Goal: Task Accomplishment & Management: Manage account settings

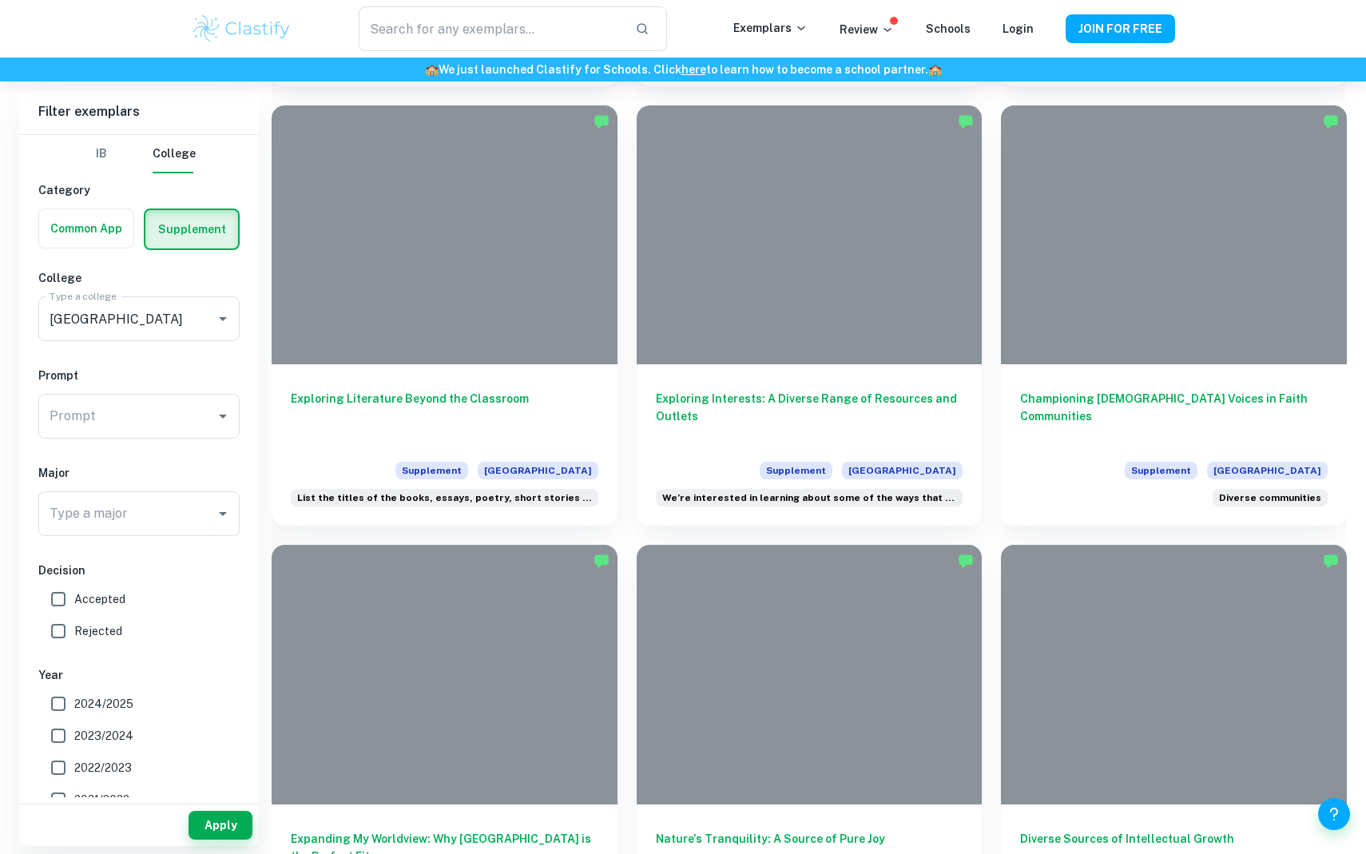
scroll to position [1237, 0]
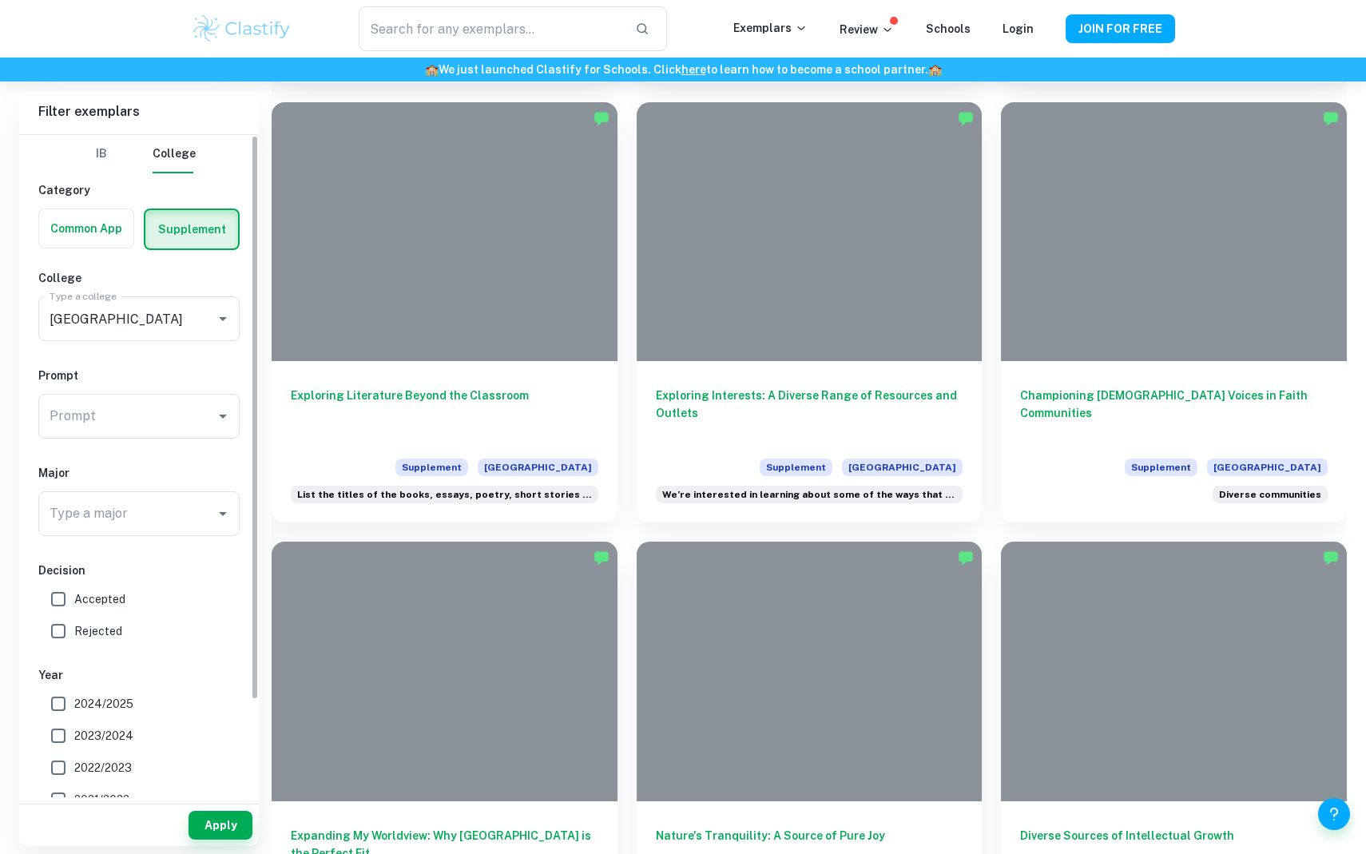
click at [58, 600] on input "Accepted" at bounding box center [58, 599] width 32 height 32
checkbox input "true"
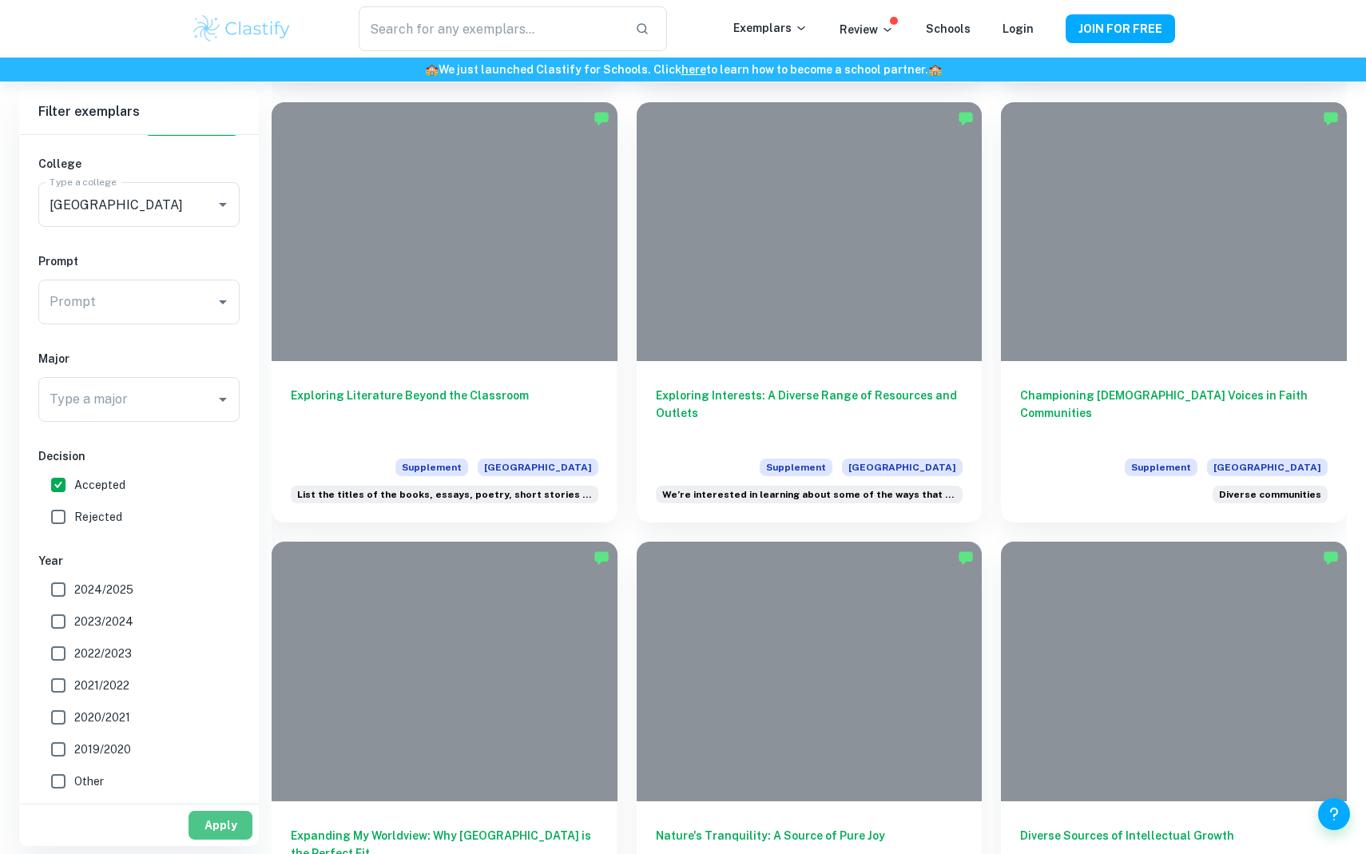
click at [207, 826] on button "Apply" at bounding box center [221, 825] width 64 height 29
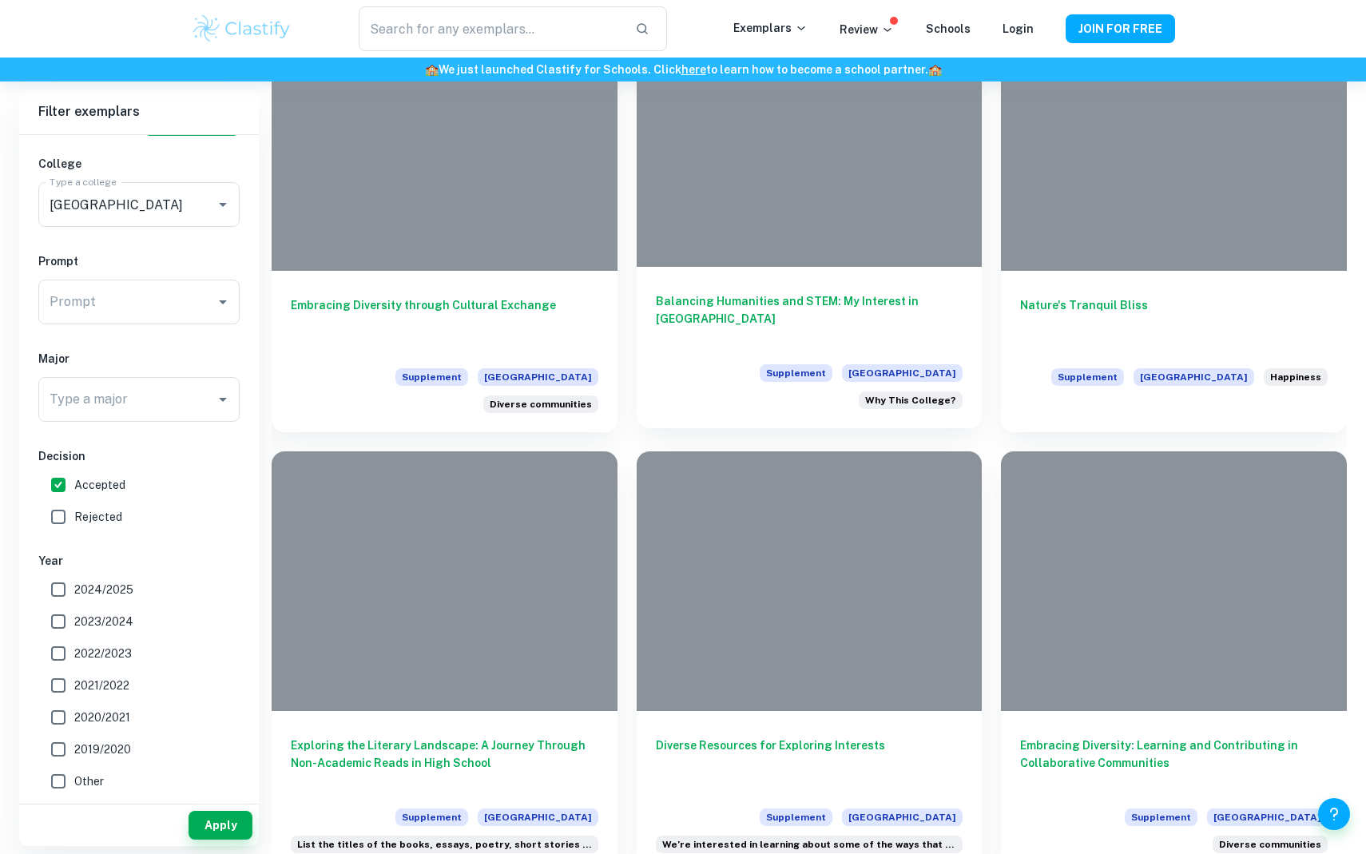
scroll to position [3967, 0]
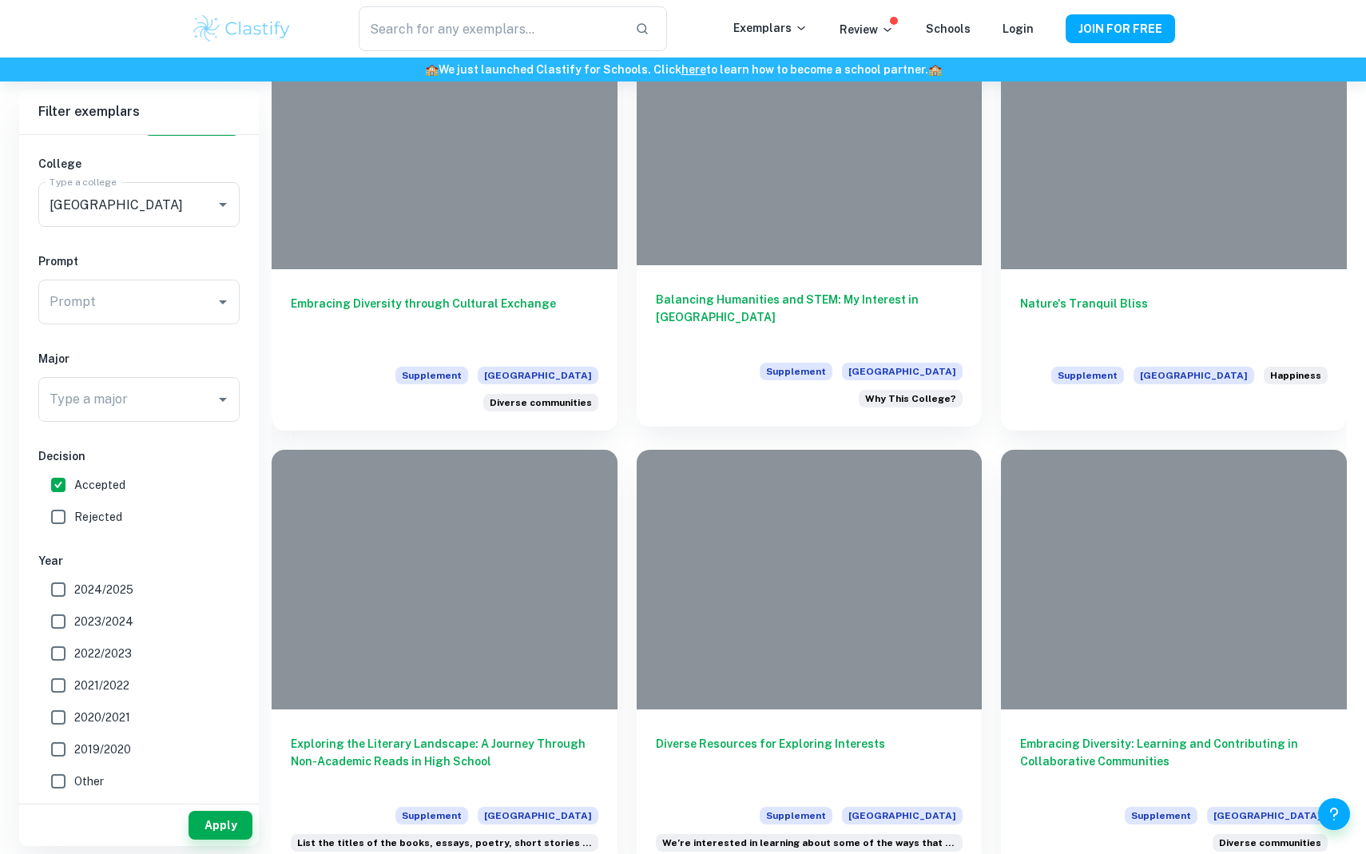
click at [769, 304] on h6 "Balancing Humanities and STEM: My Interest in [GEOGRAPHIC_DATA]" at bounding box center [810, 317] width 308 height 53
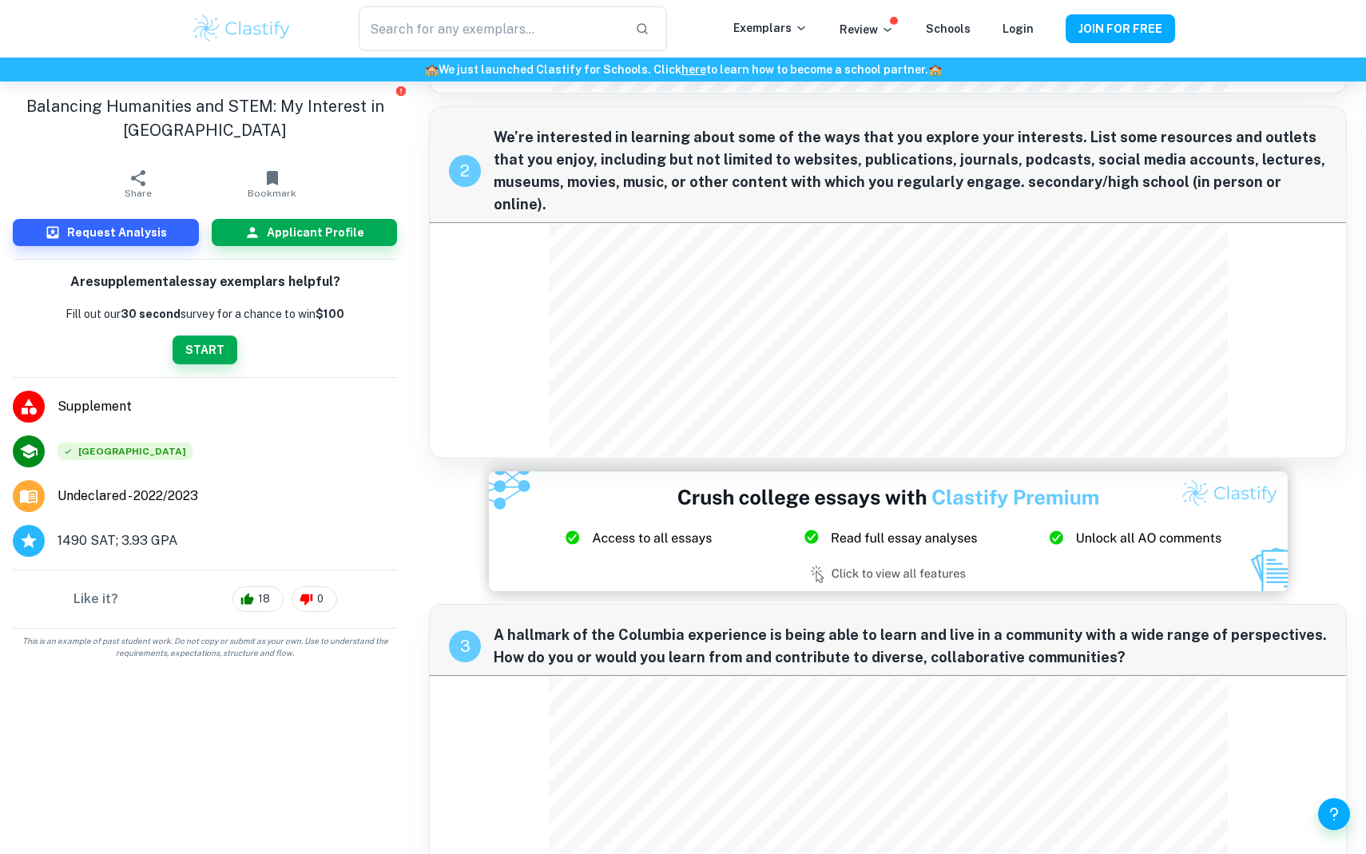
scroll to position [1029, 0]
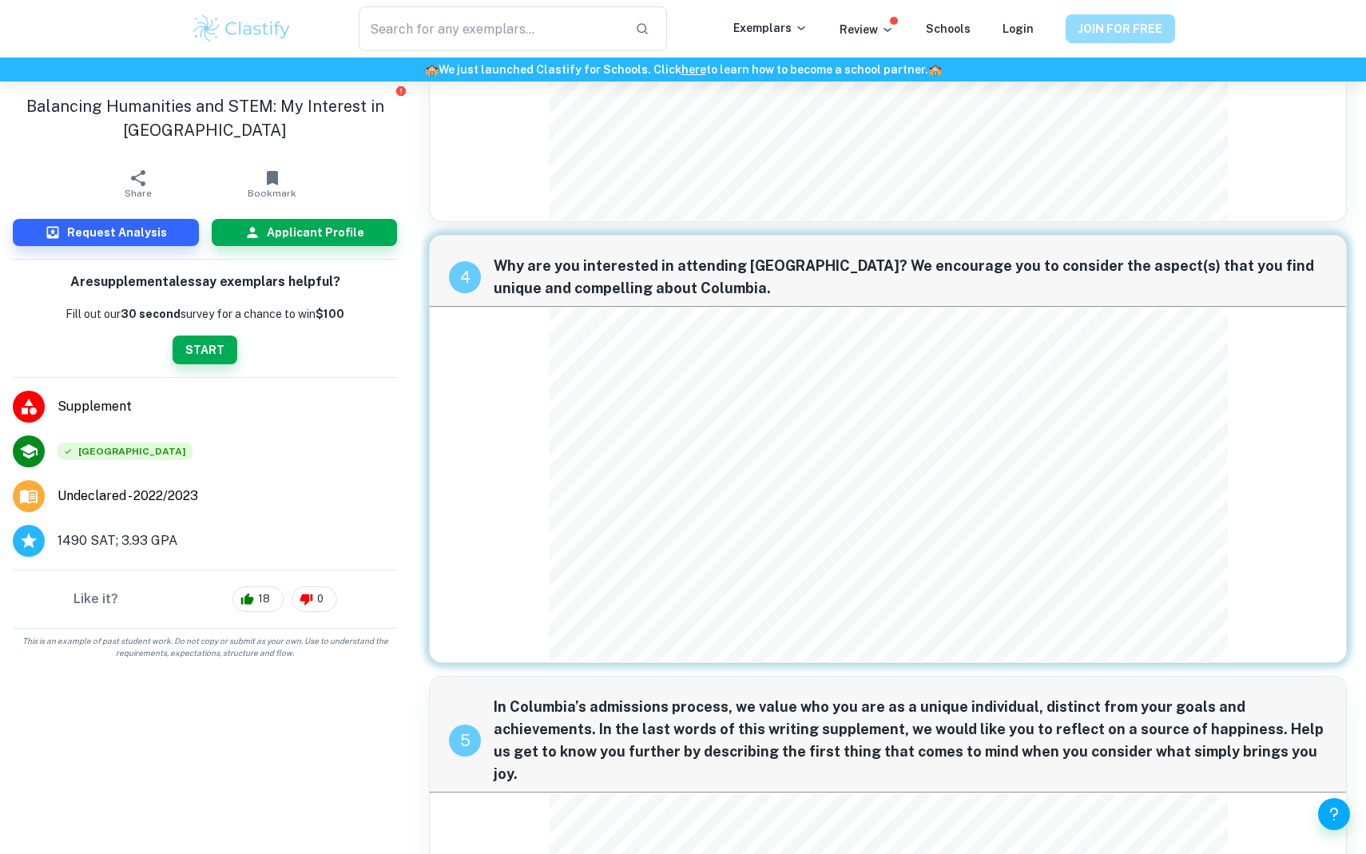
click at [1107, 29] on button "JOIN FOR FREE" at bounding box center [1120, 28] width 109 height 29
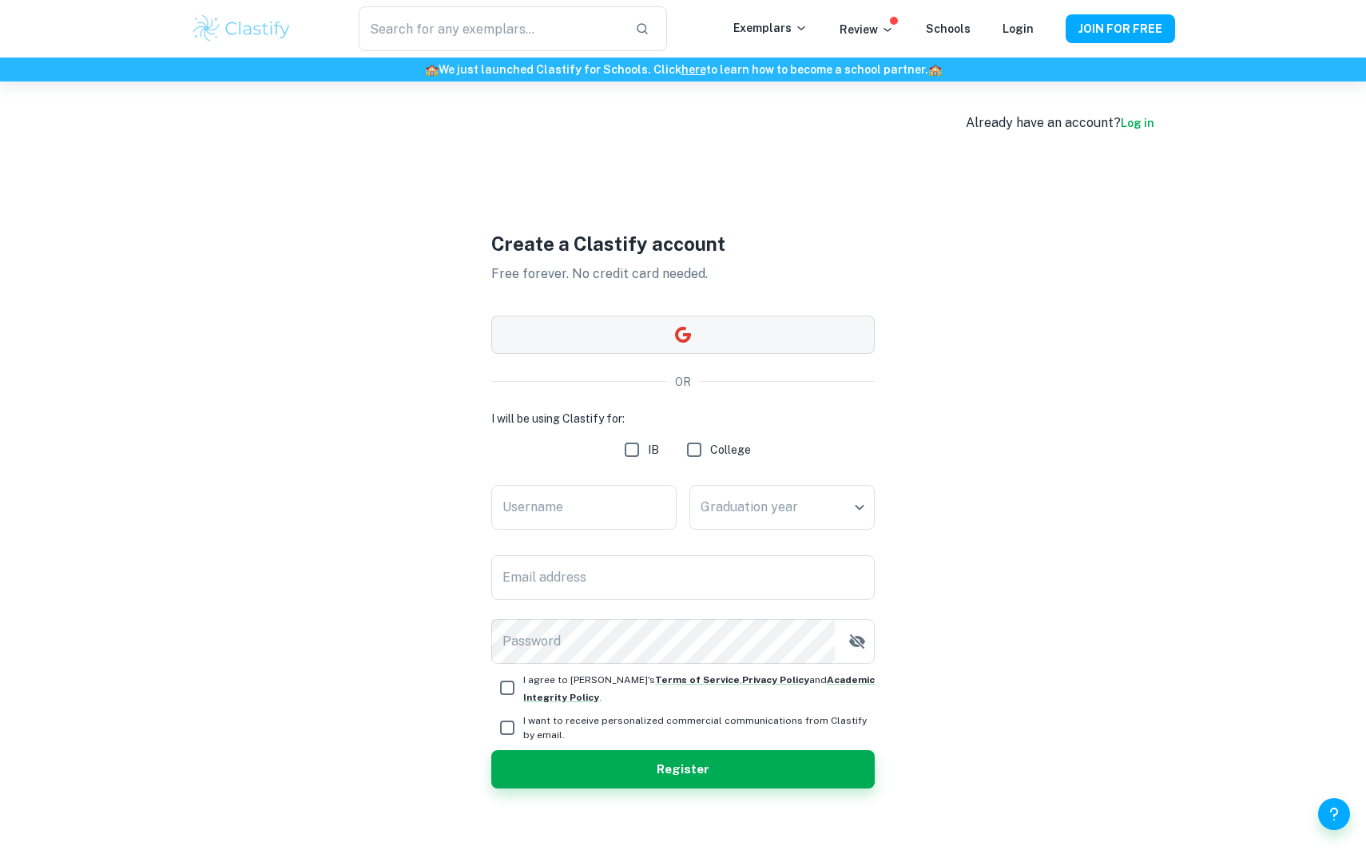
click at [736, 335] on button "button" at bounding box center [682, 335] width 383 height 38
click at [620, 443] on input "IB" at bounding box center [632, 450] width 32 height 32
checkbox input "true"
click at [701, 447] on input "College" at bounding box center [694, 450] width 32 height 32
checkbox input "true"
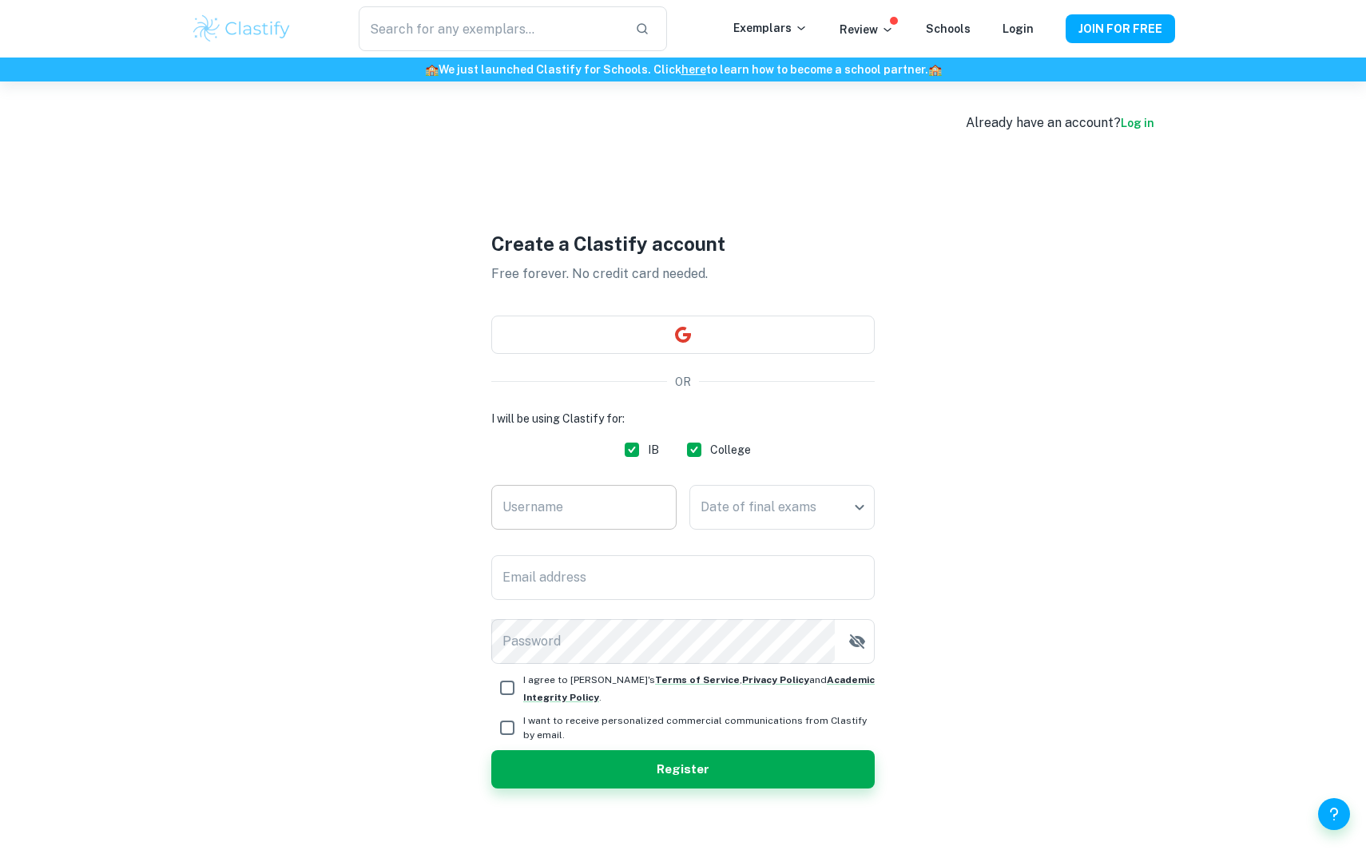
click at [624, 503] on input "Username" at bounding box center [583, 507] width 185 height 45
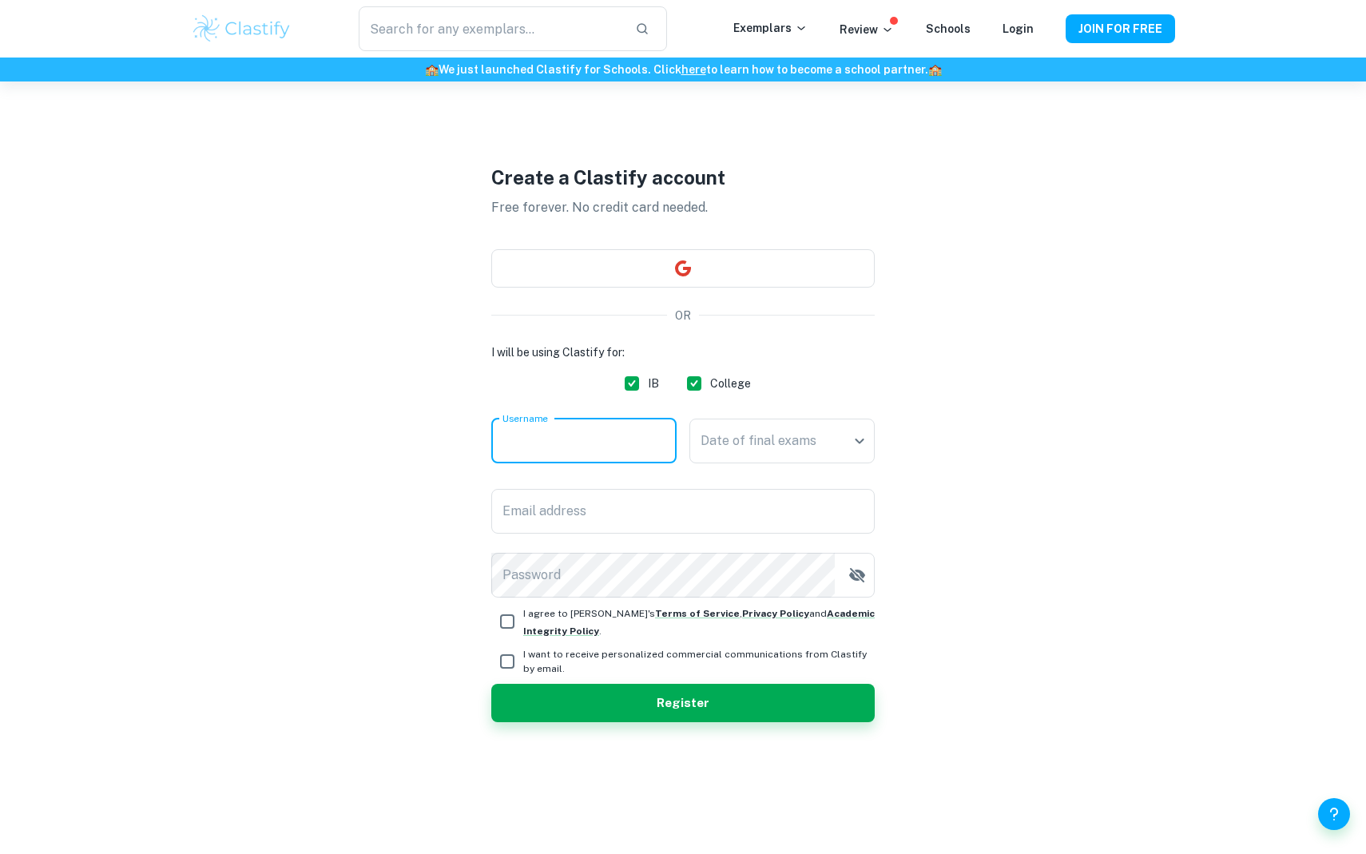
scroll to position [81, 0]
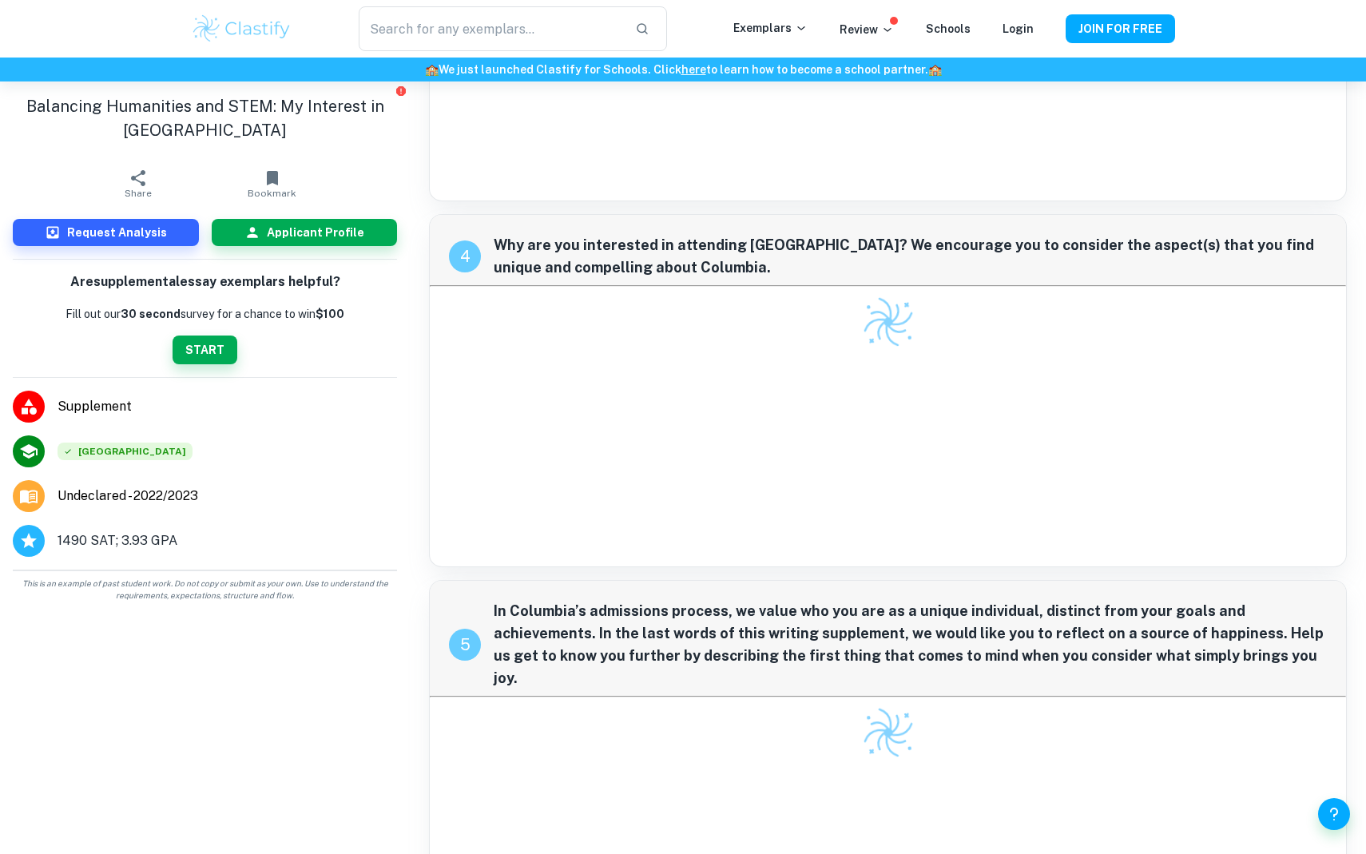
scroll to position [169, 0]
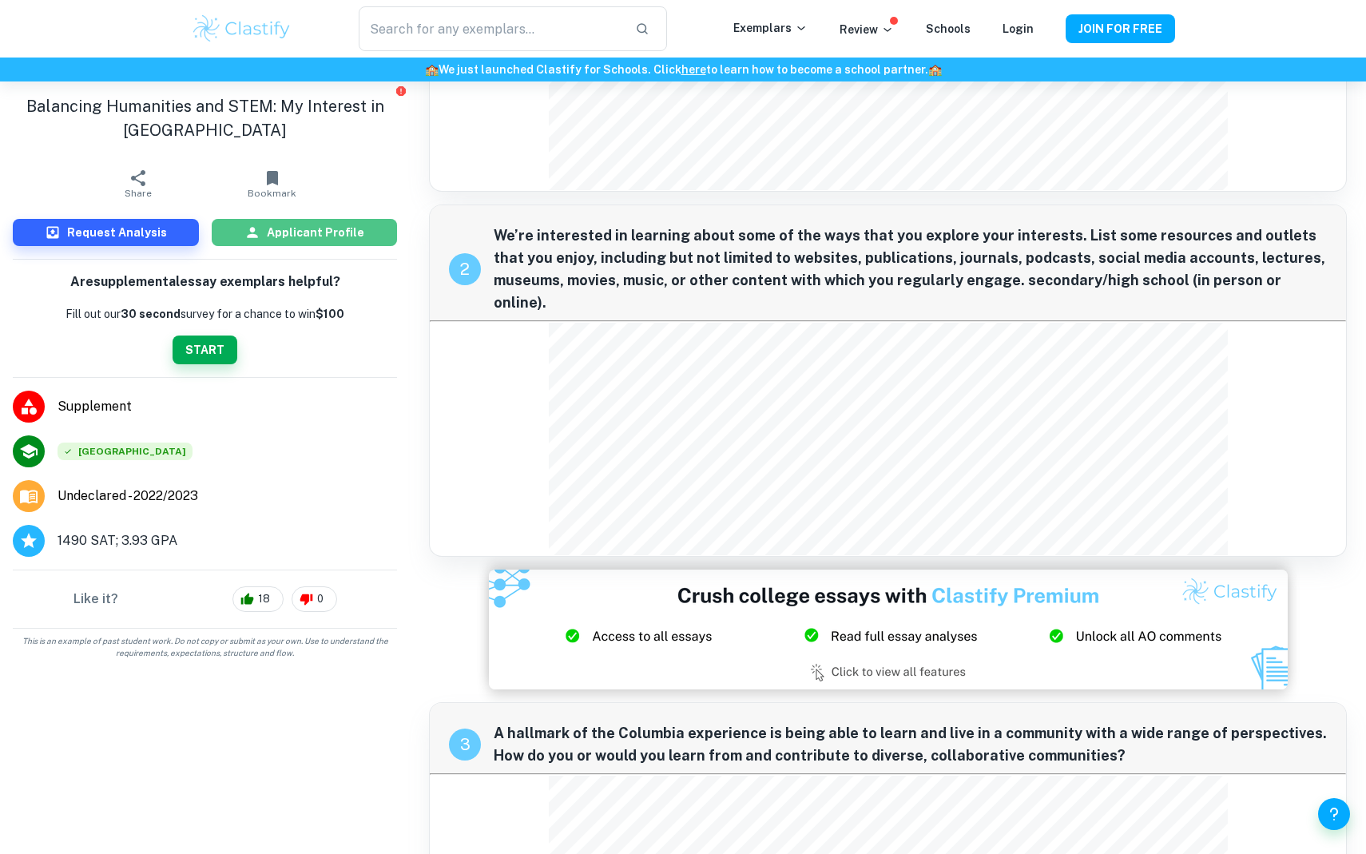
click at [311, 229] on h6 "Applicant Profile" at bounding box center [315, 233] width 97 height 18
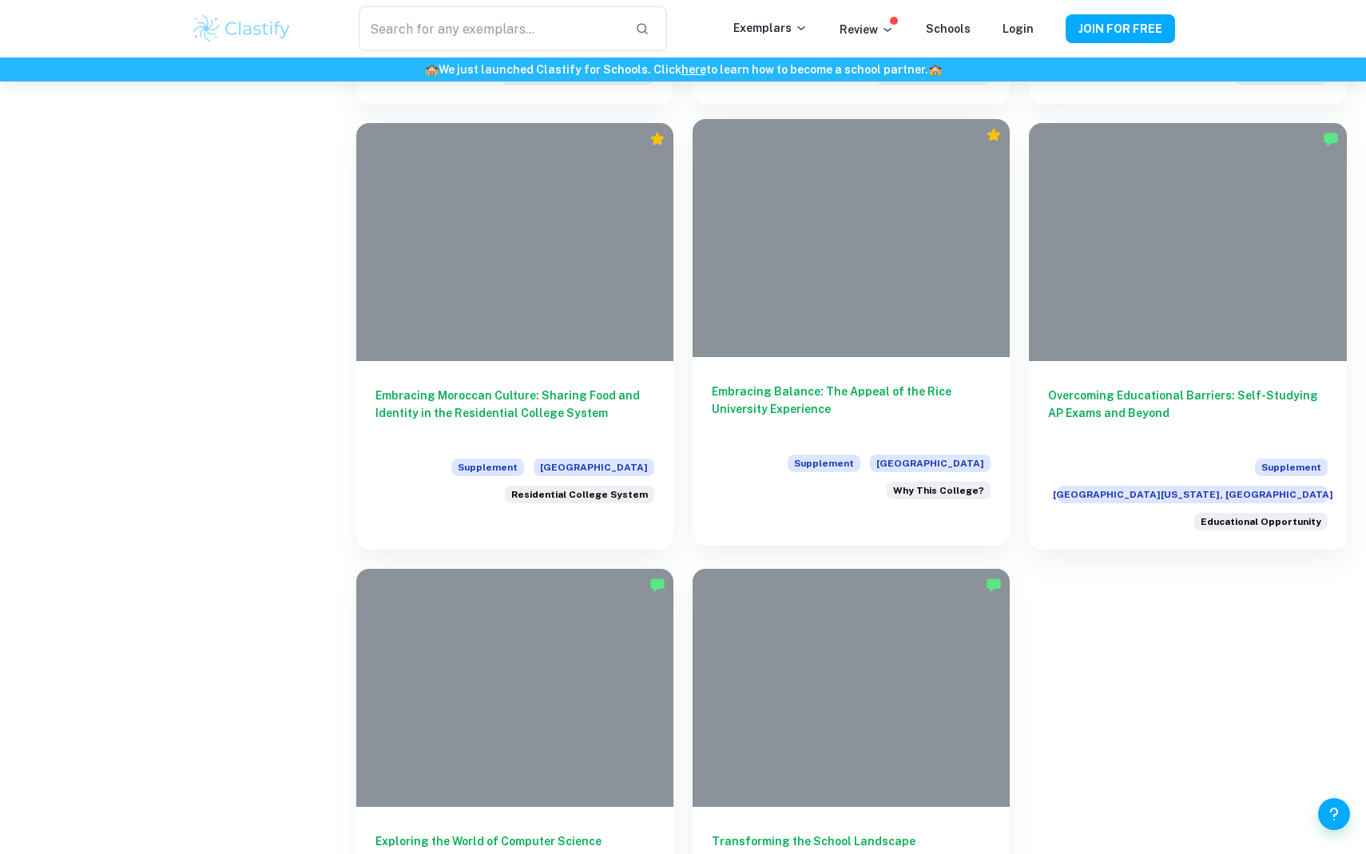
scroll to position [3328, 0]
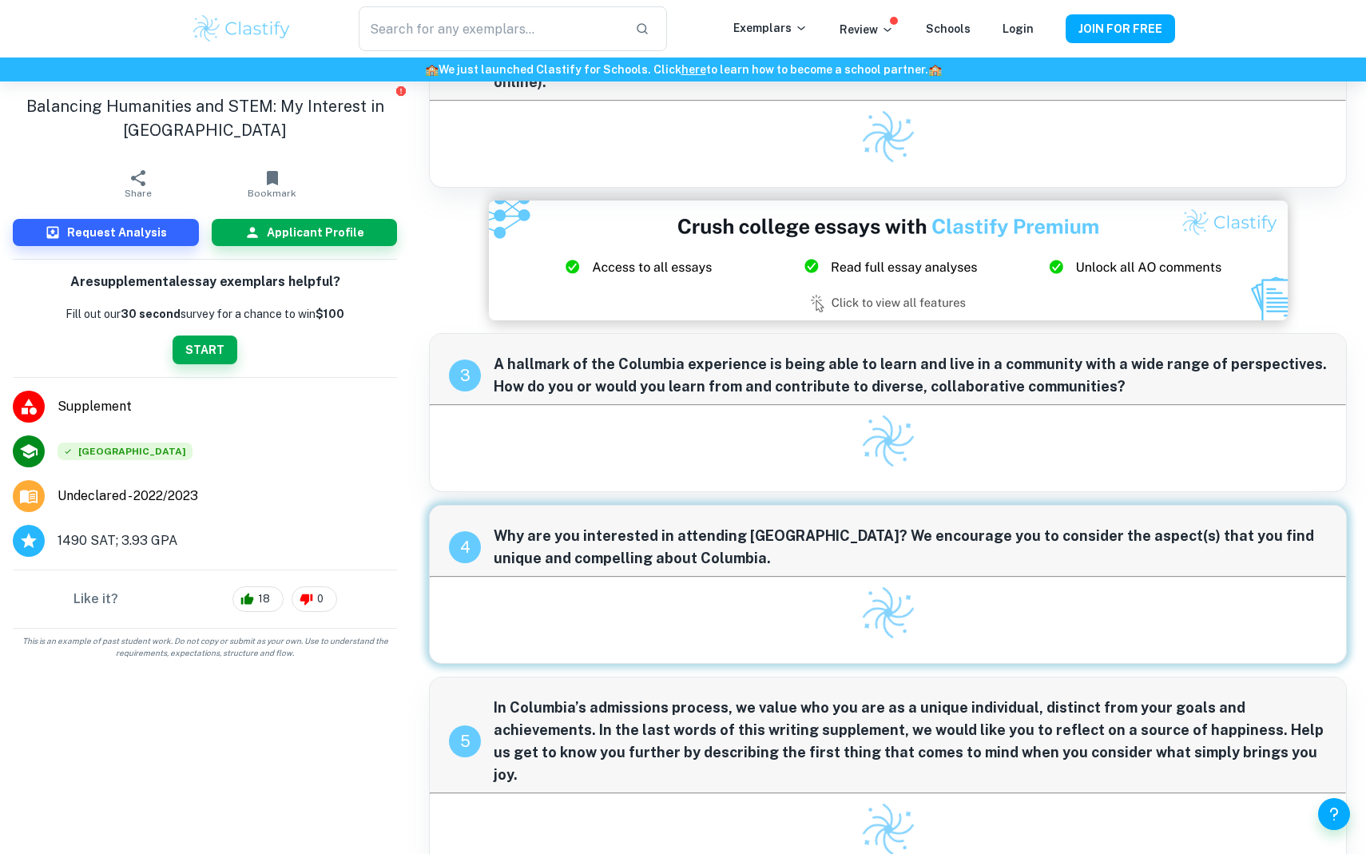
scroll to position [389, 0]
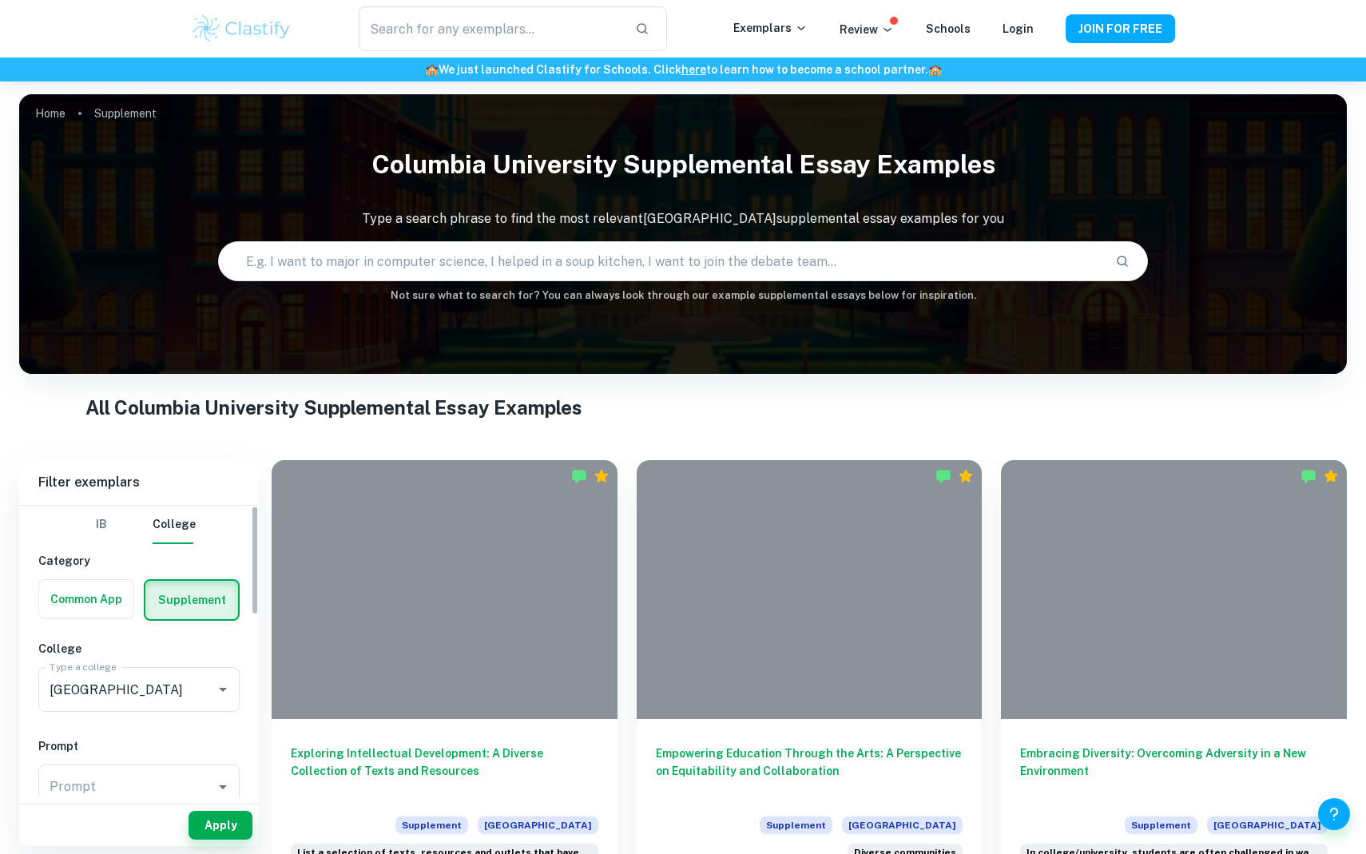
scroll to position [250, 0]
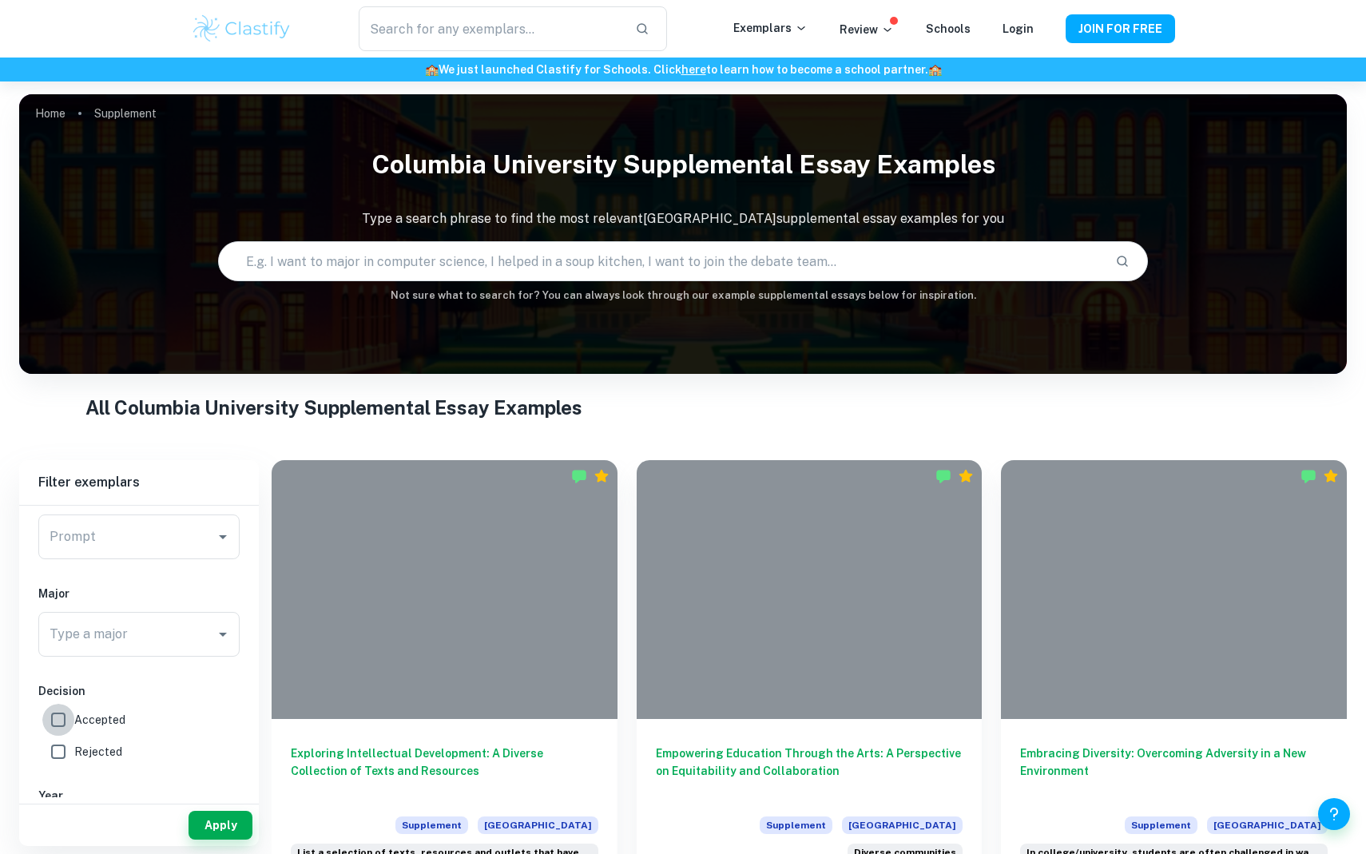
click at [54, 718] on input "Accepted" at bounding box center [58, 720] width 32 height 32
checkbox input "true"
click at [96, 642] on input "Type a major" at bounding box center [127, 634] width 163 height 30
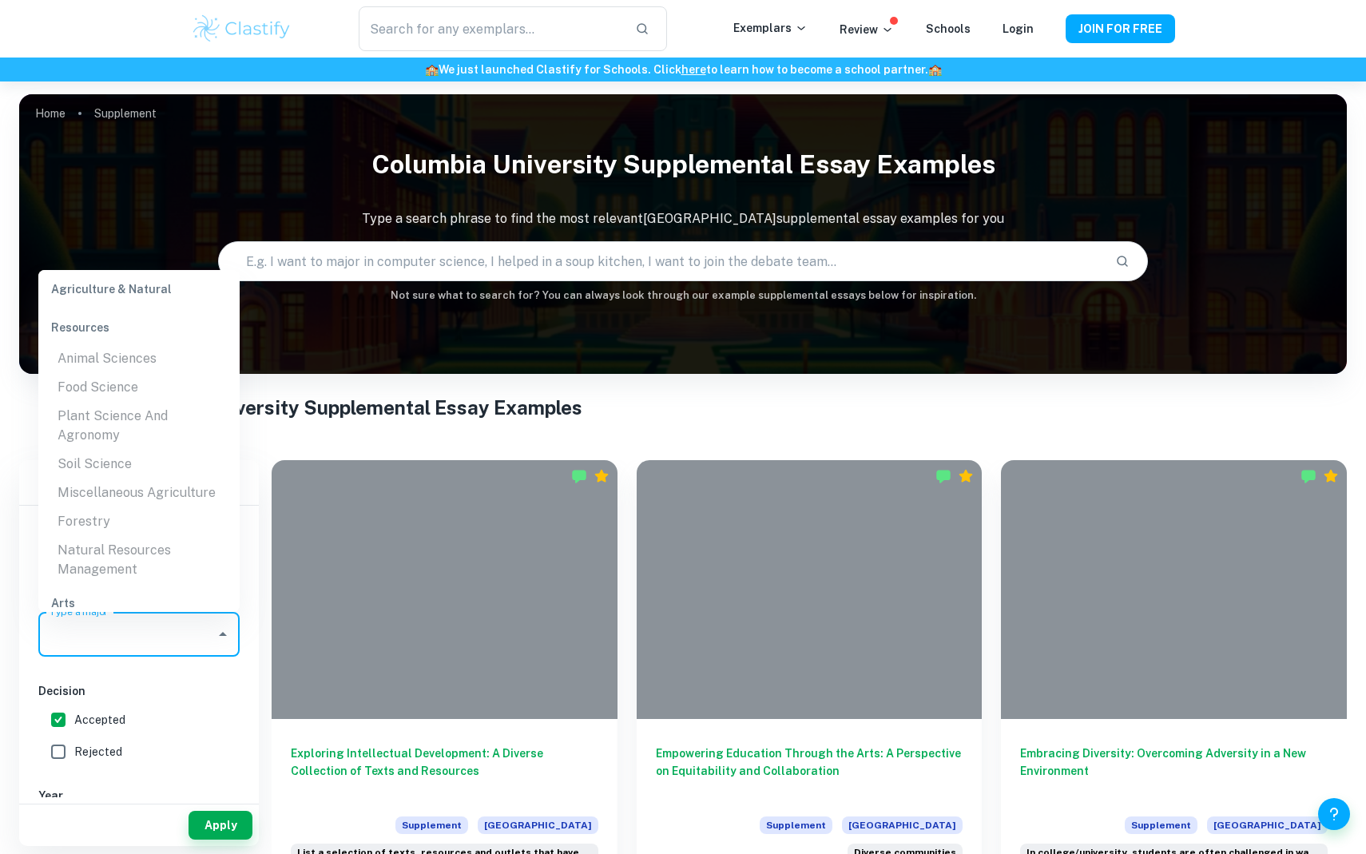
scroll to position [2330, 0]
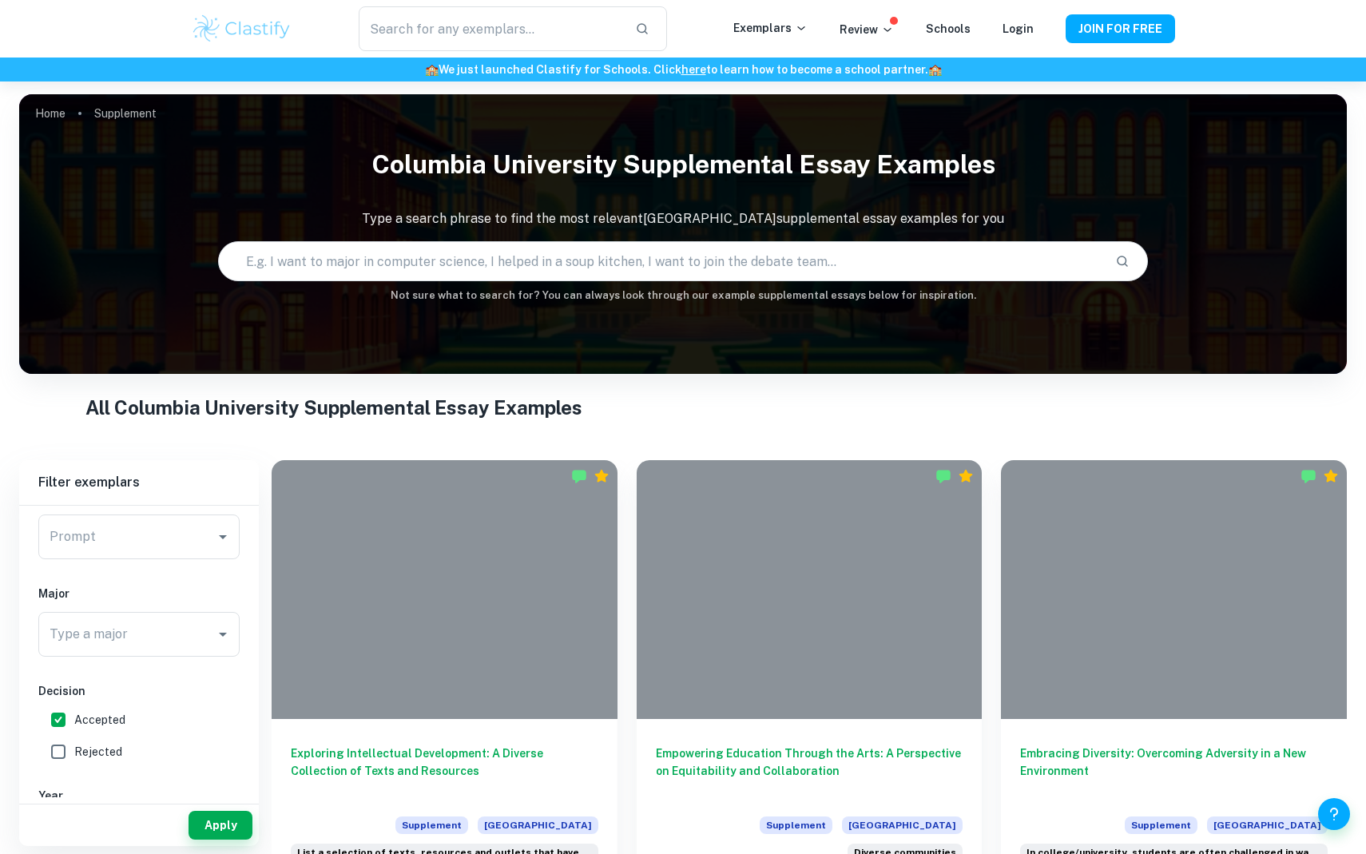
click at [253, 402] on h1 "All Columbia University Supplemental Essay Examples" at bounding box center [682, 407] width 1195 height 29
click at [103, 587] on span "2024/2025" at bounding box center [103, 590] width 59 height 18
click at [74, 587] on input "2024/2025" at bounding box center [58, 590] width 32 height 32
checkbox input "true"
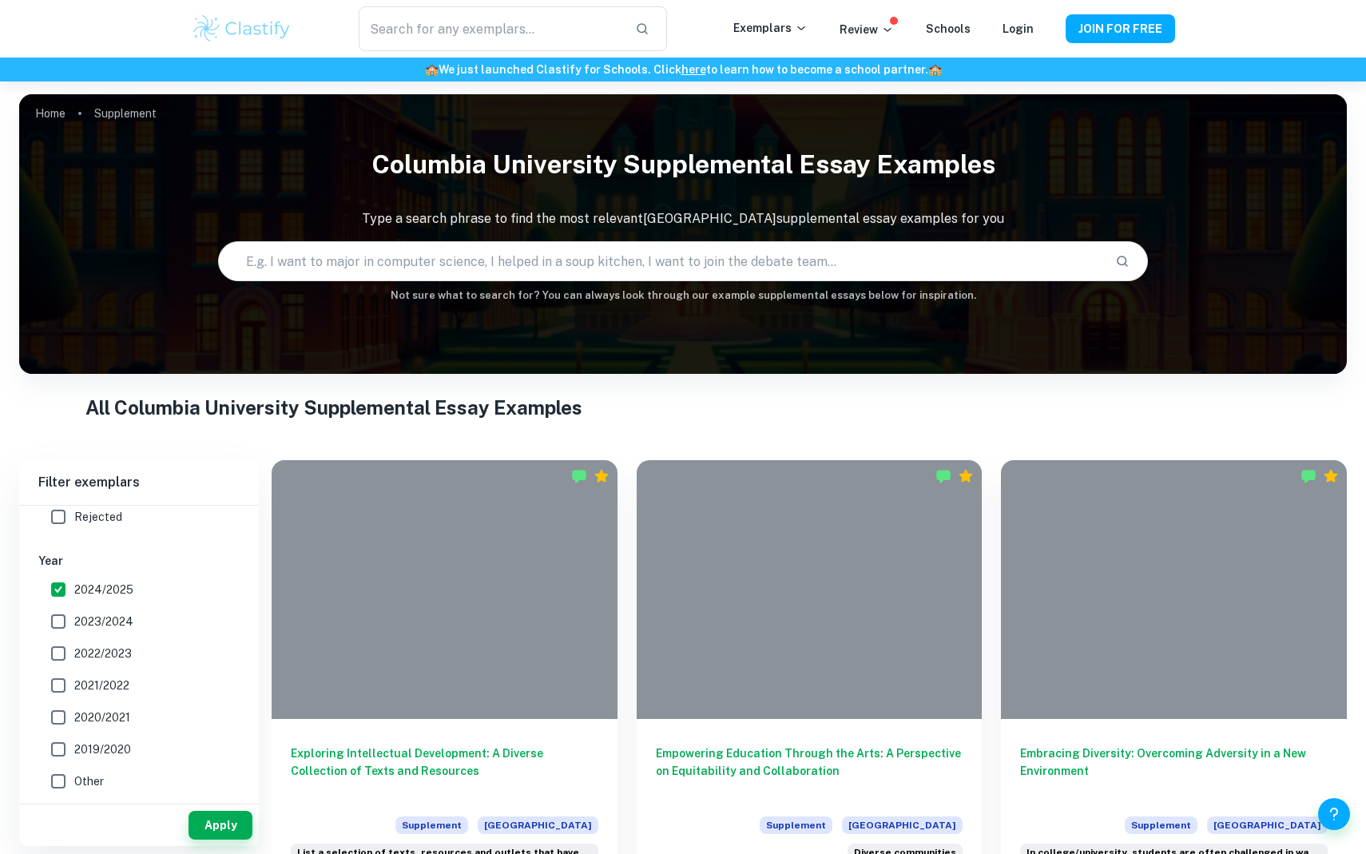
click at [106, 625] on span "2023/2024" at bounding box center [103, 622] width 59 height 18
click at [74, 625] on input "2023/2024" at bounding box center [58, 621] width 32 height 32
checkbox input "true"
click at [223, 824] on button "Apply" at bounding box center [221, 825] width 64 height 29
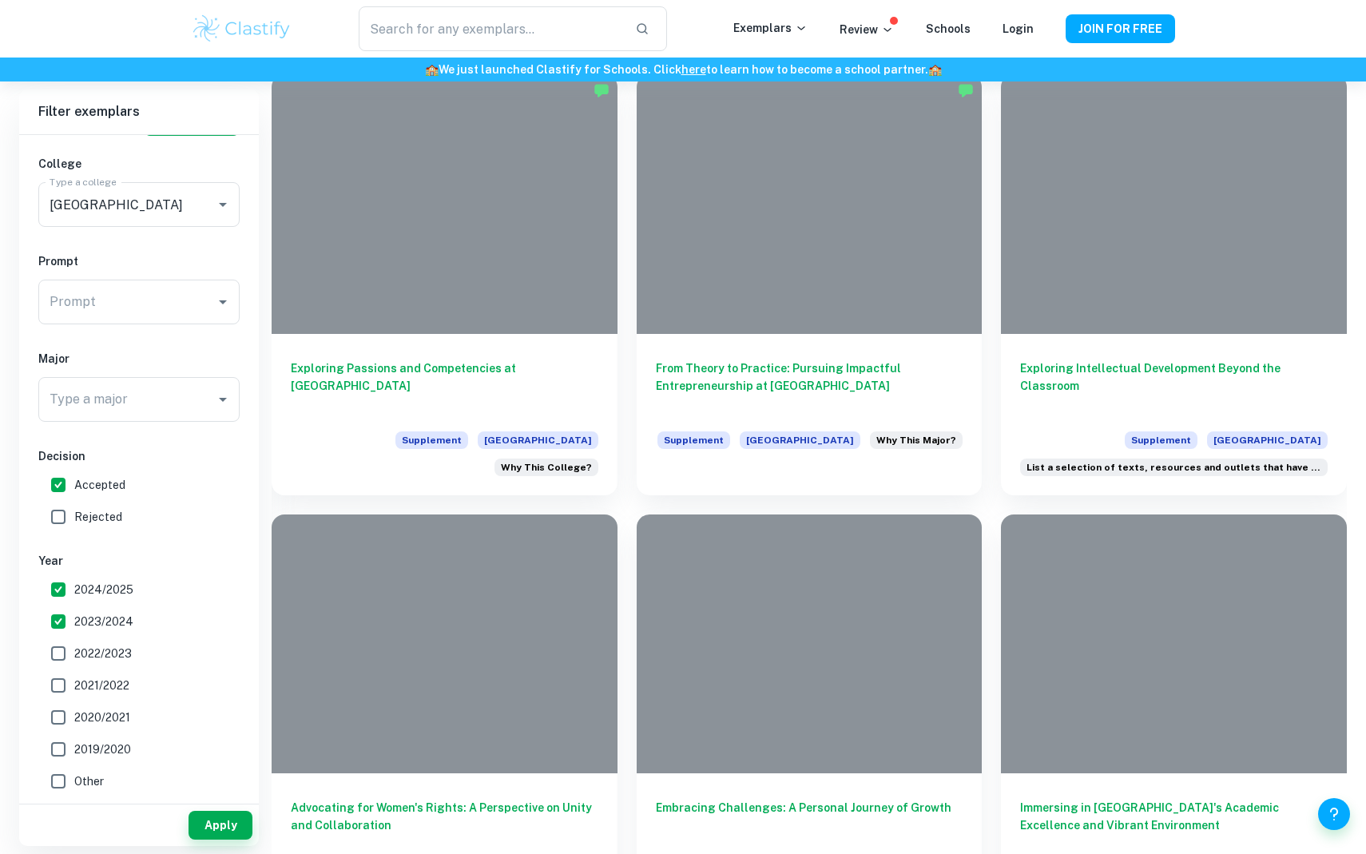
scroll to position [1706, 0]
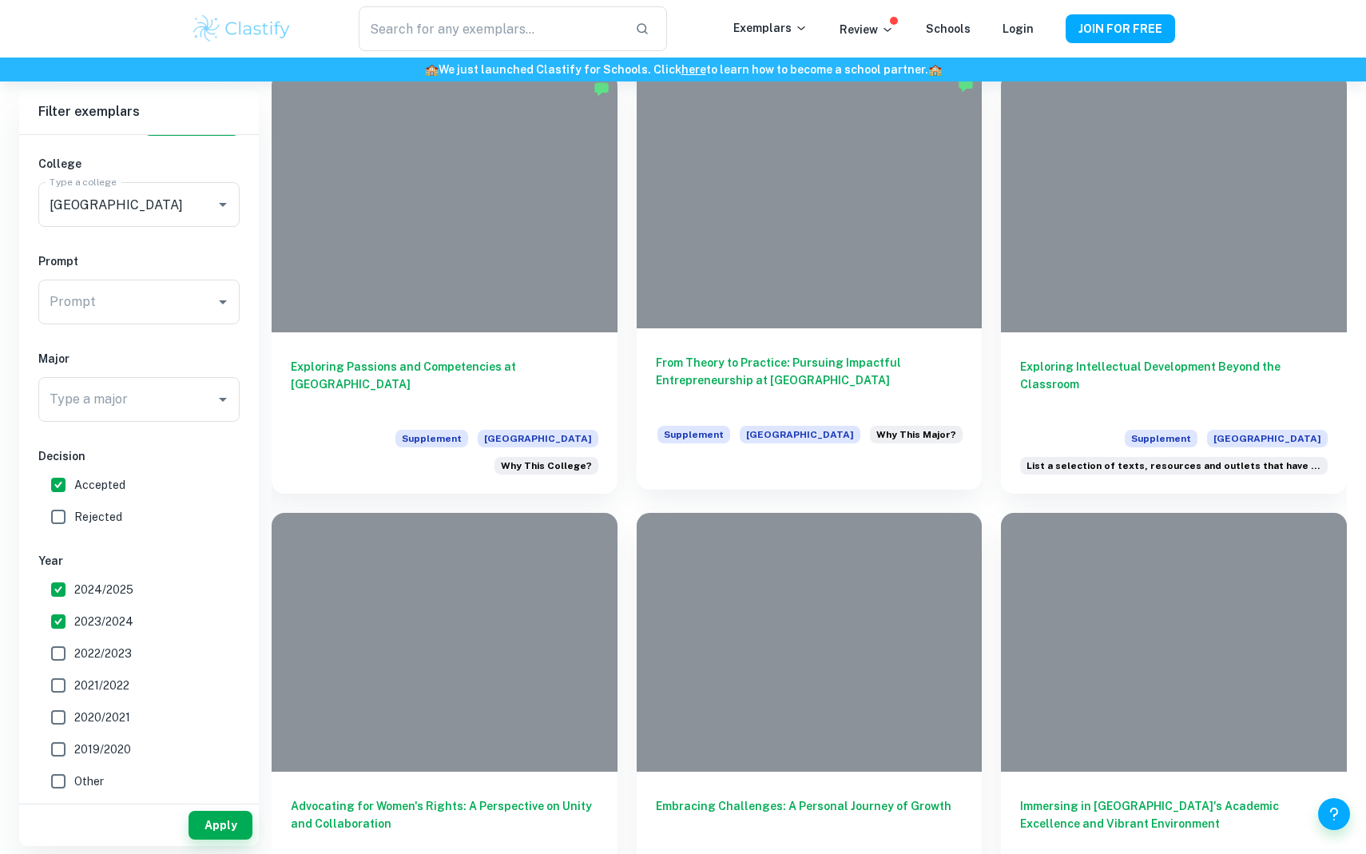
click at [720, 354] on h6 "From Theory to Practice: Pursuing Impactful Entrepreneurship at [GEOGRAPHIC_DAT…" at bounding box center [810, 380] width 308 height 53
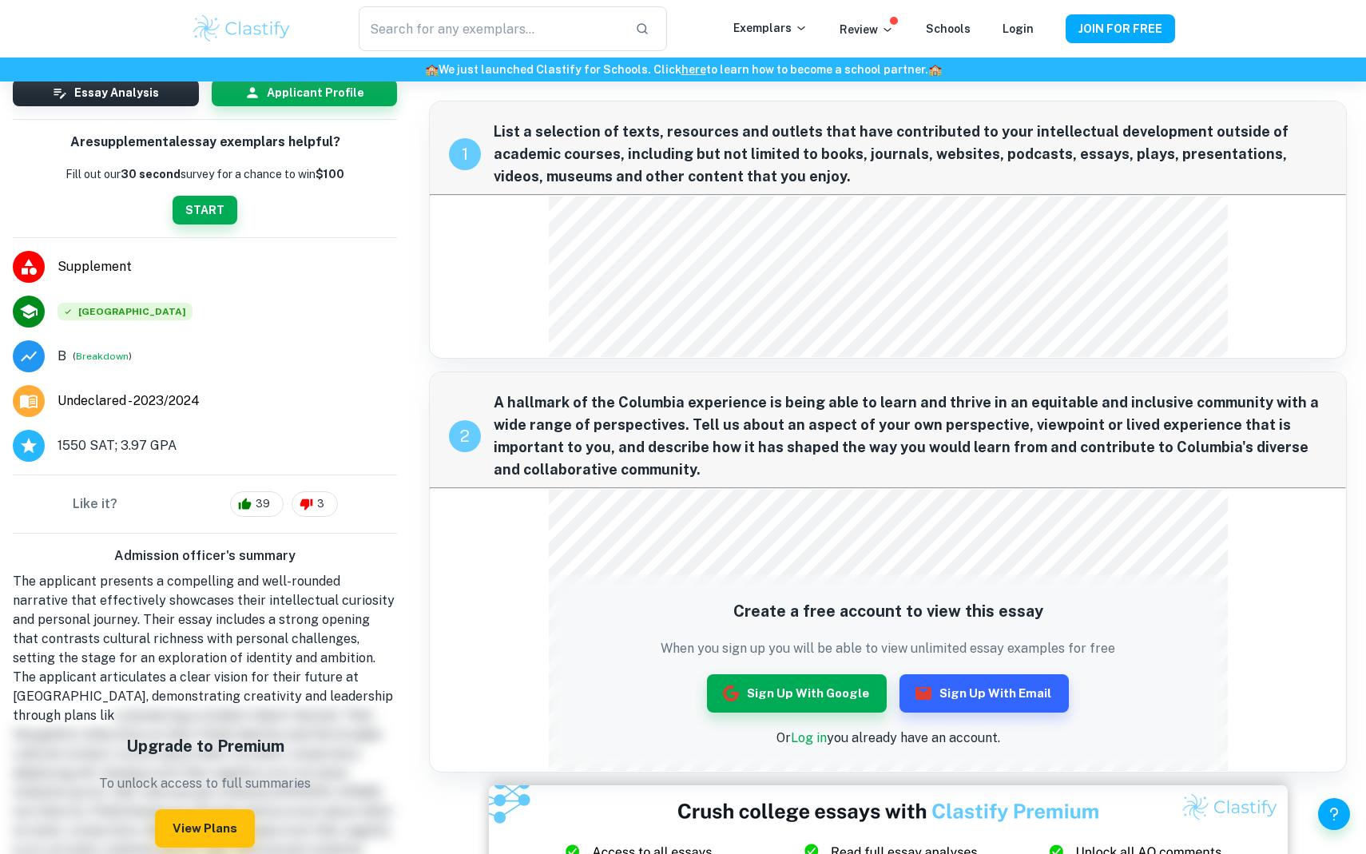
scroll to position [5, 0]
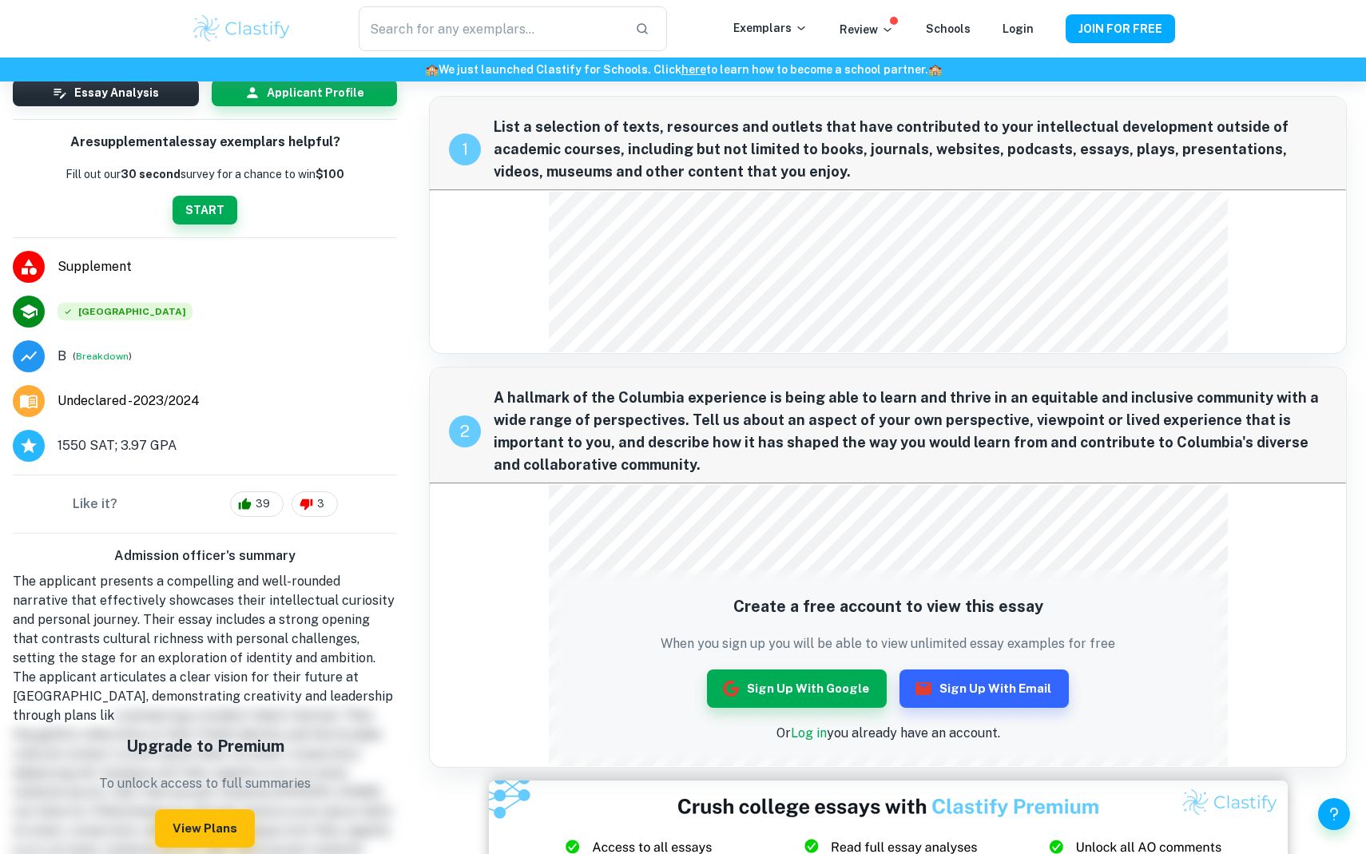
scroll to position [1235, 0]
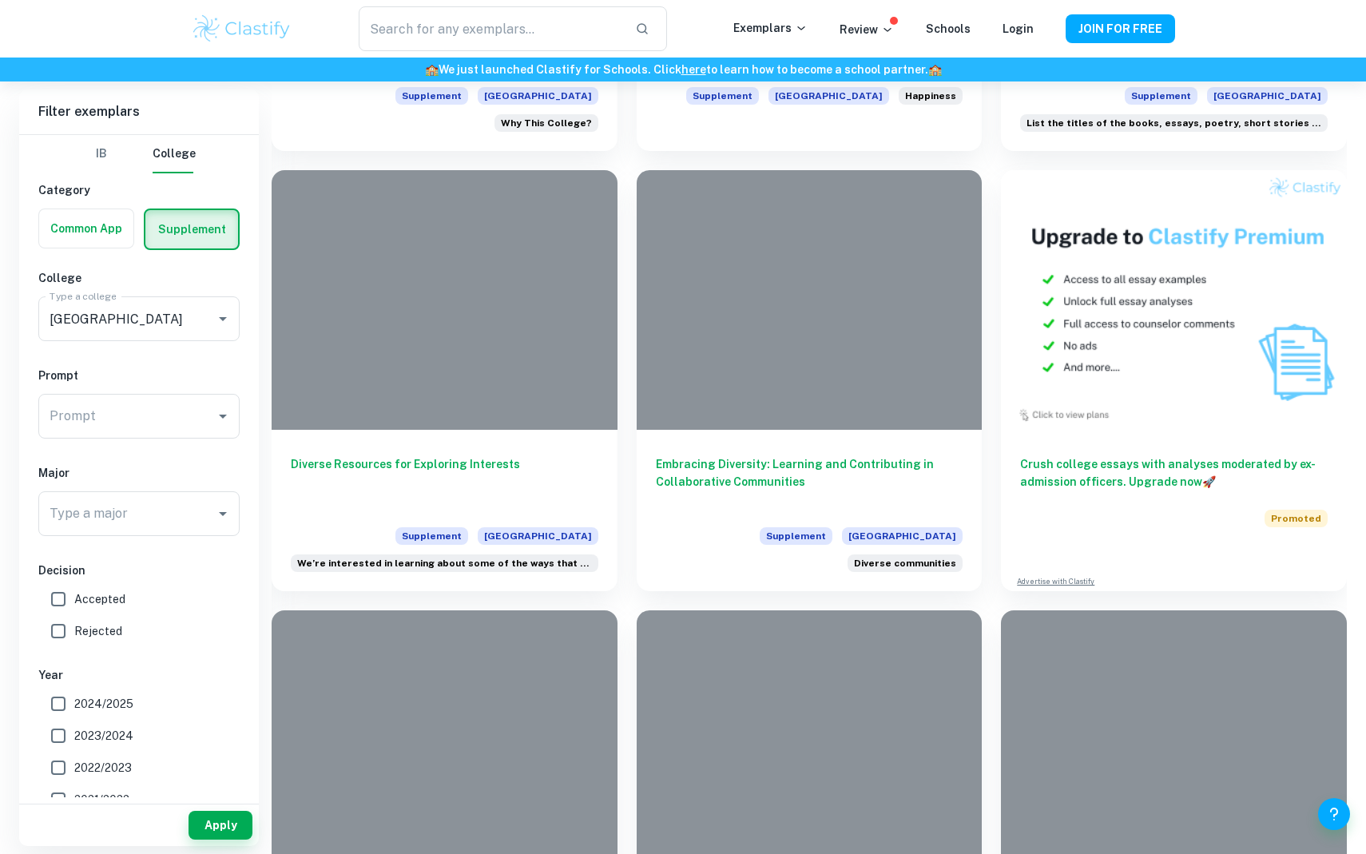
scroll to position [5329, 0]
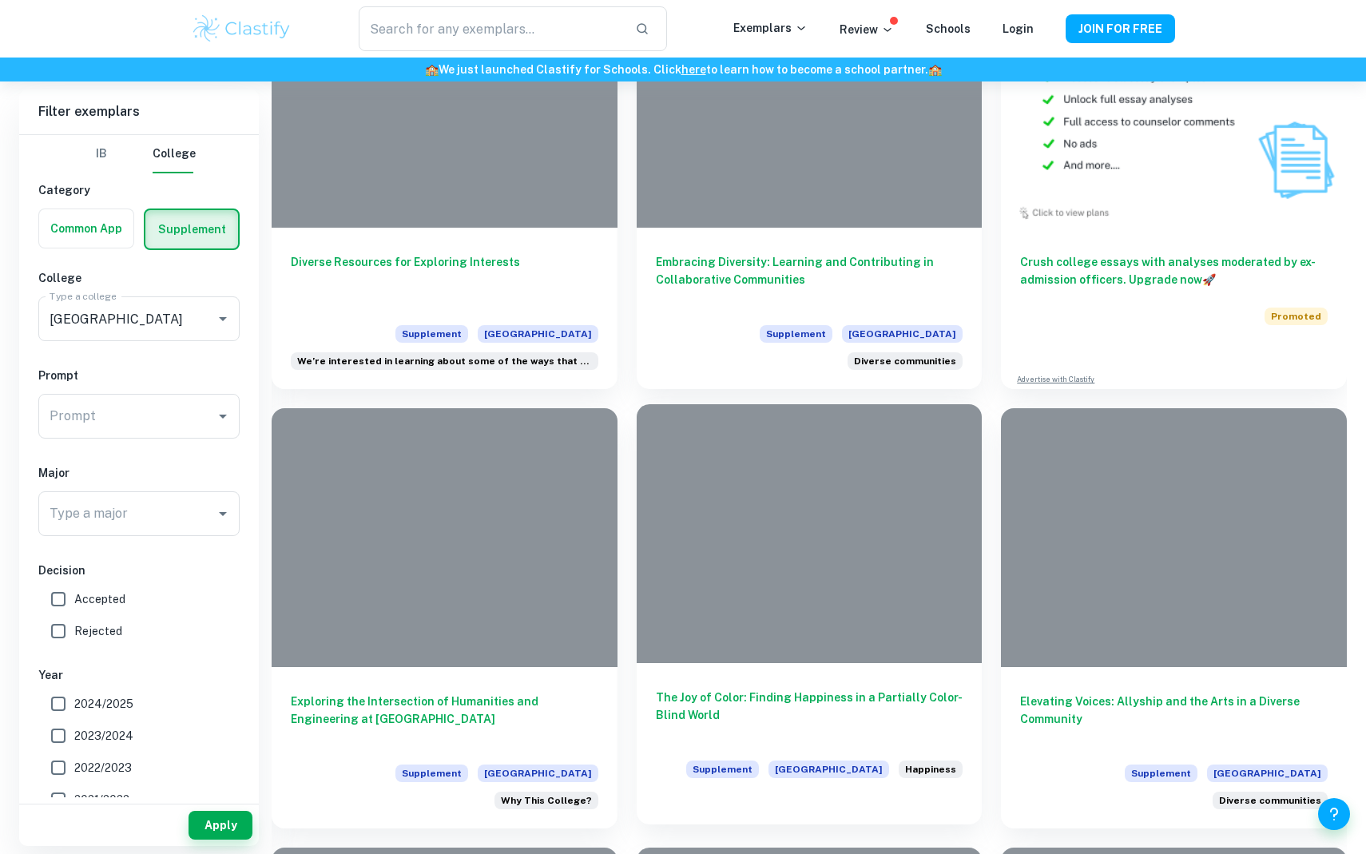
click at [736, 522] on div at bounding box center [810, 533] width 346 height 259
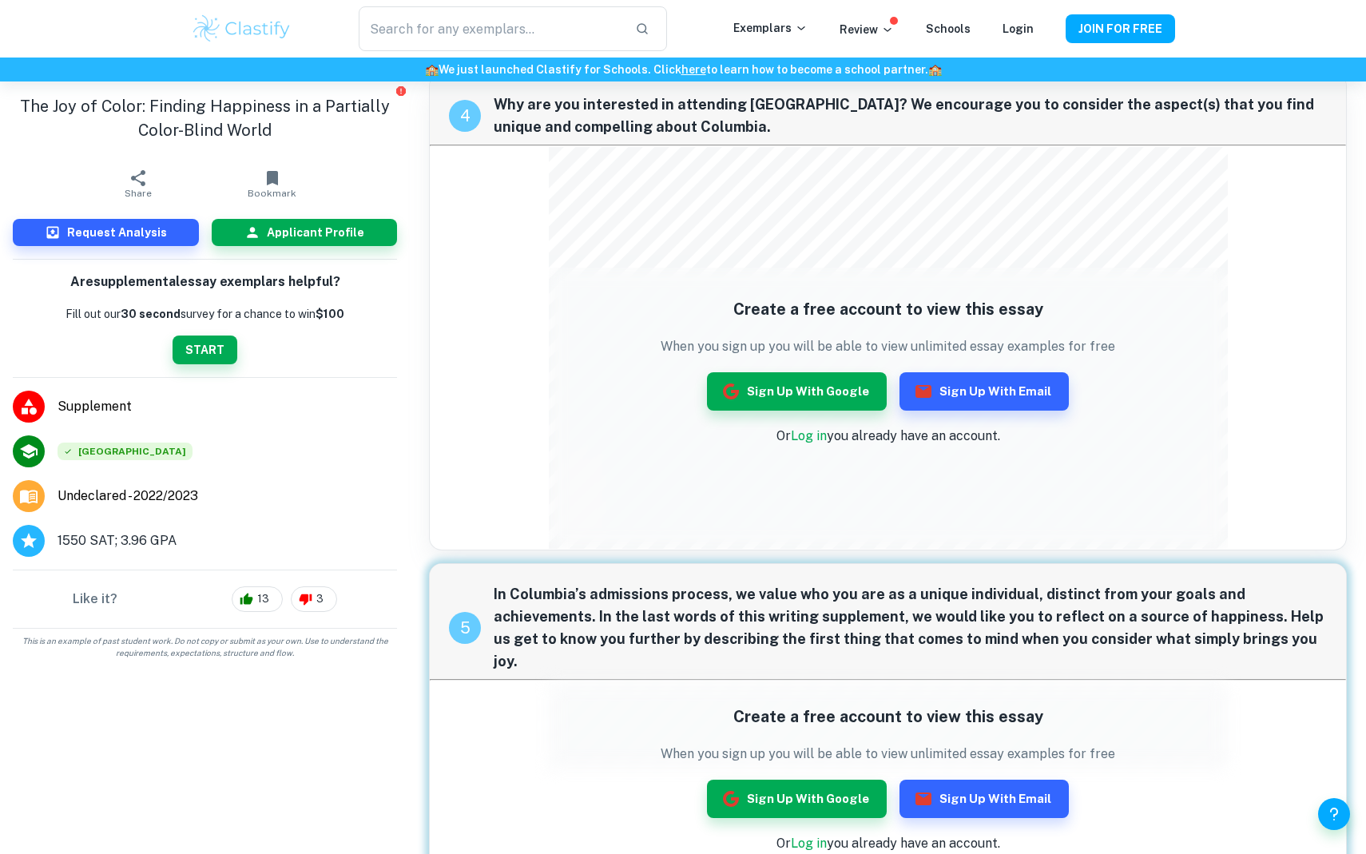
scroll to position [2796, 0]
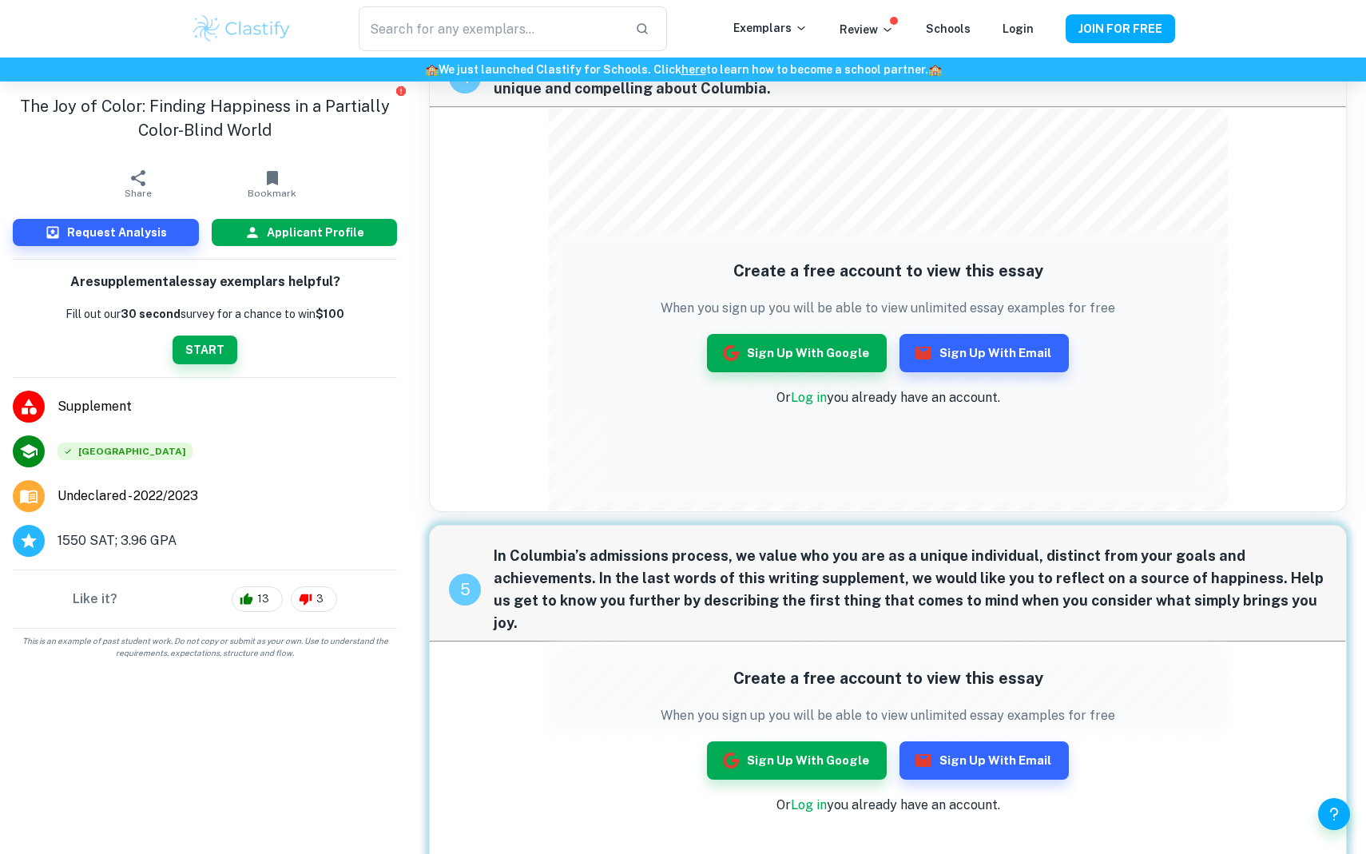
click at [311, 227] on h6 "Applicant Profile" at bounding box center [315, 233] width 97 height 18
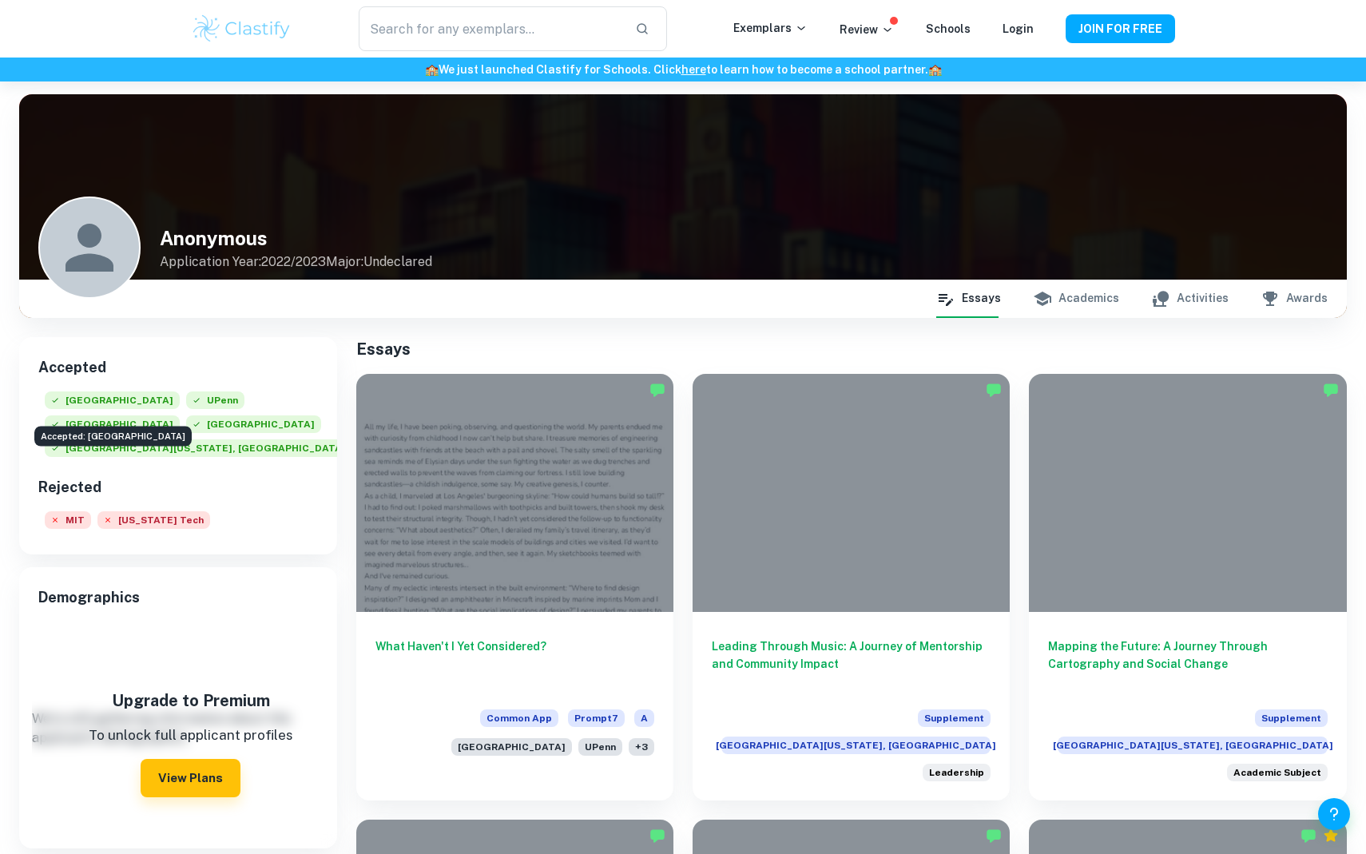
scroll to position [501, 0]
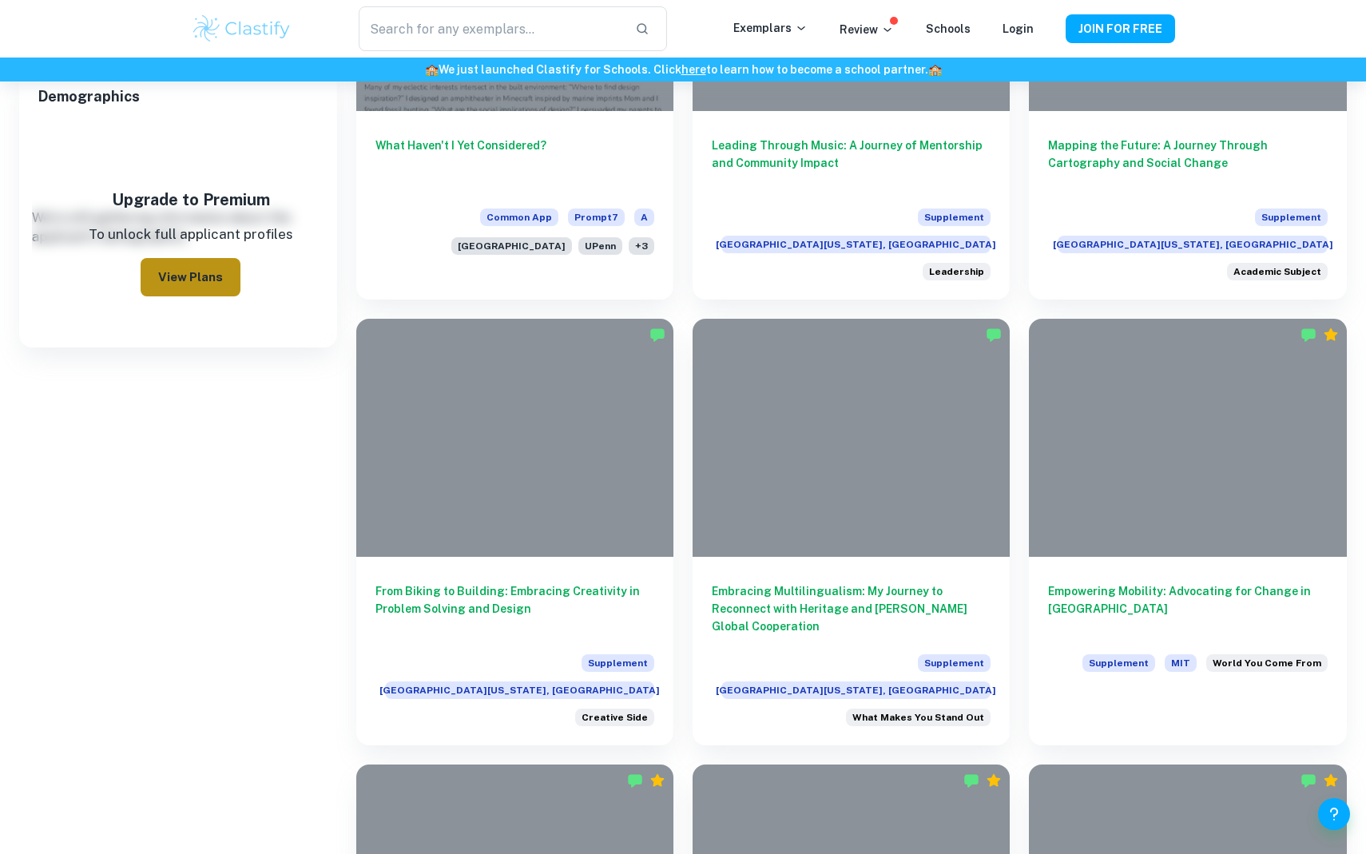
click at [181, 262] on button "View Plans" at bounding box center [191, 277] width 100 height 38
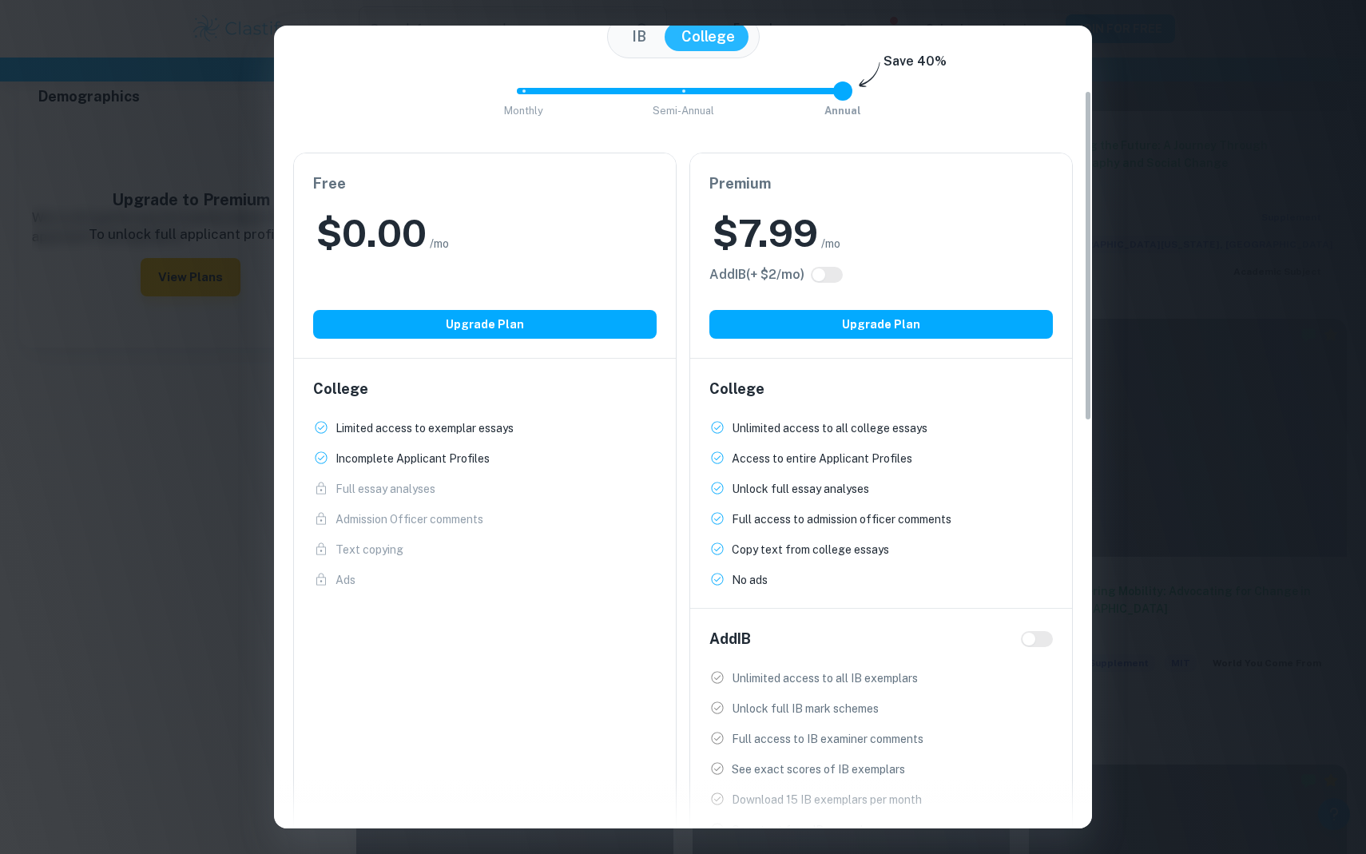
scroll to position [159, 0]
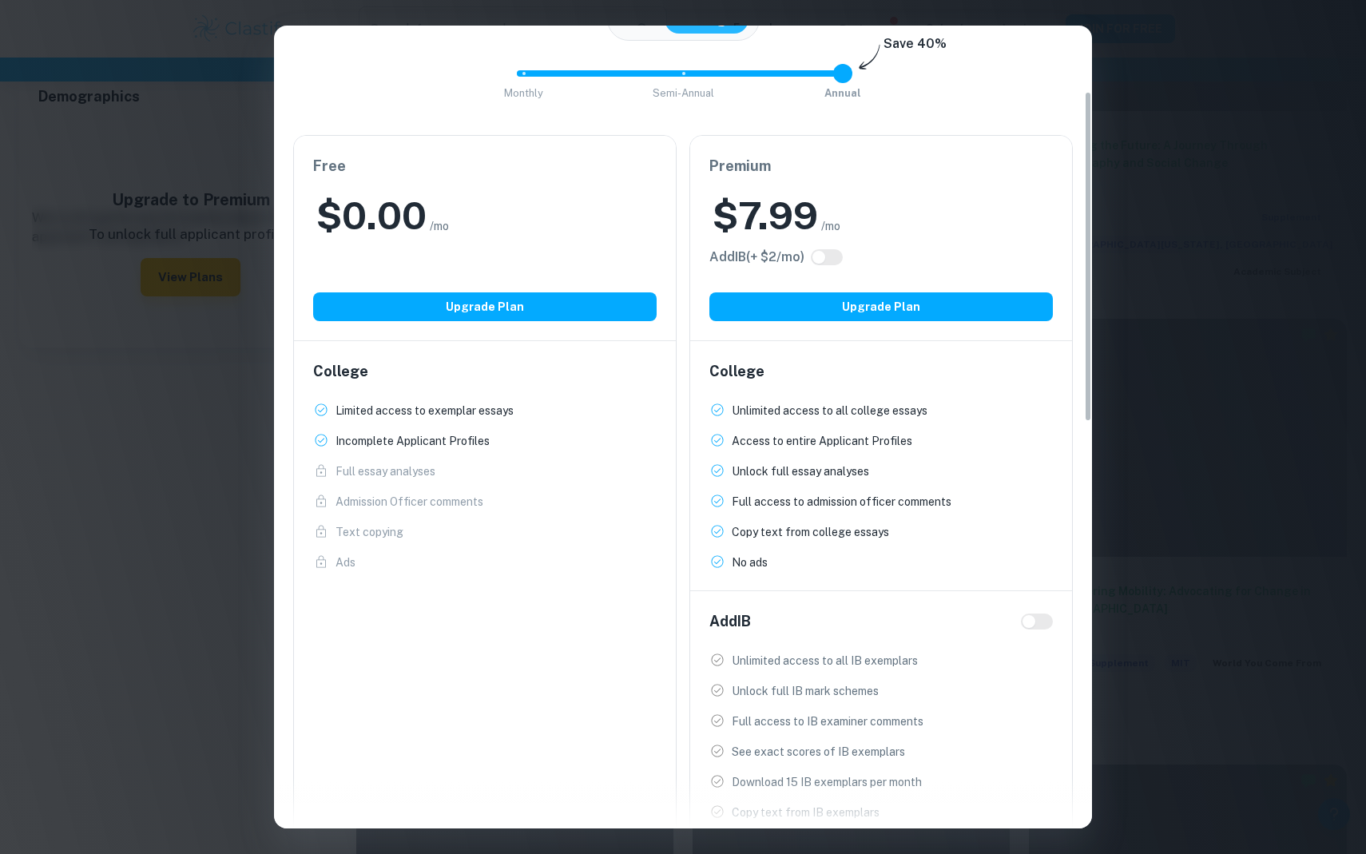
click at [843, 255] on span at bounding box center [827, 257] width 32 height 16
click at [835, 263] on input "checkbox" at bounding box center [819, 257] width 38 height 13
checkbox input "true"
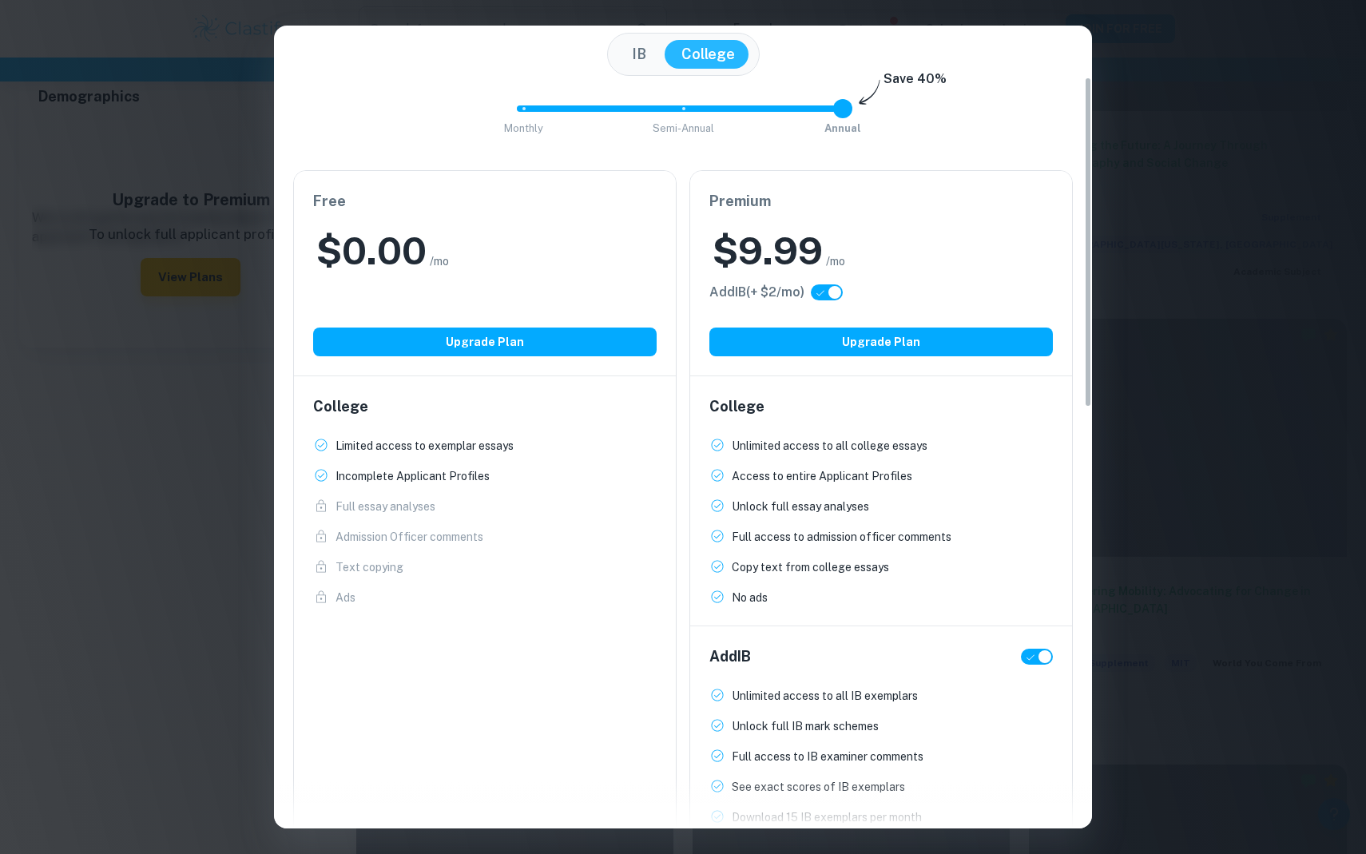
scroll to position [125, 0]
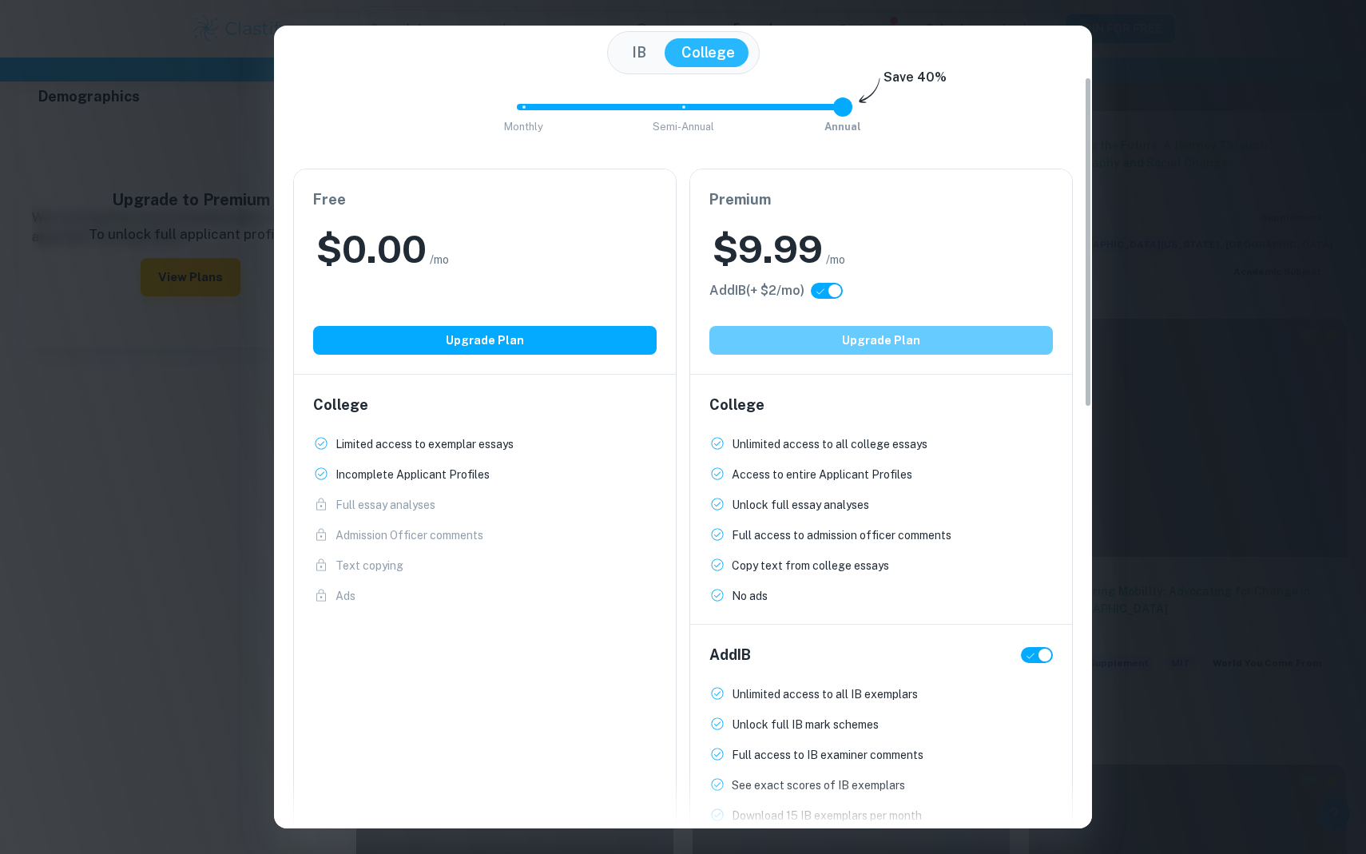
click at [804, 333] on button "Upgrade Plan" at bounding box center [880, 340] width 343 height 29
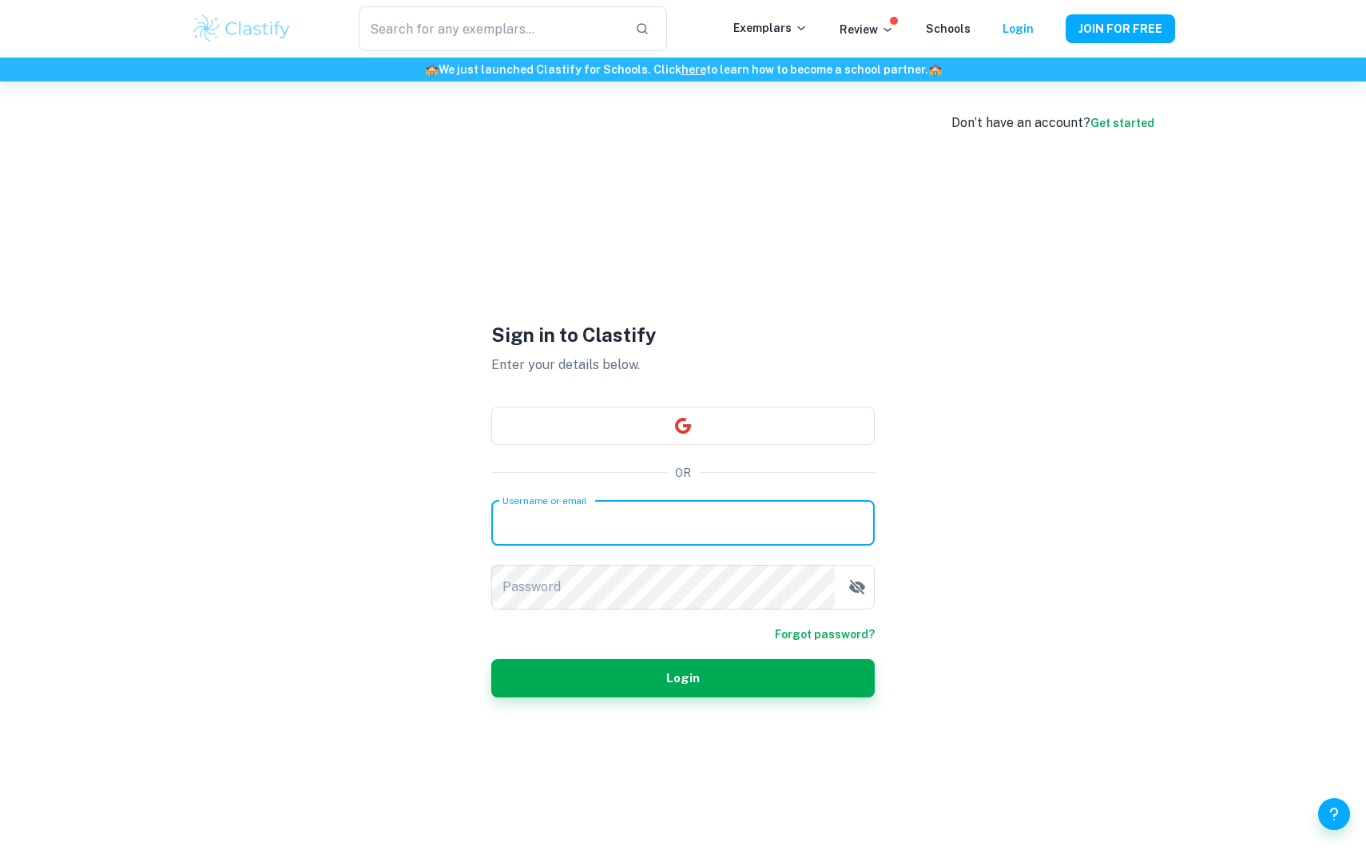
click at [615, 519] on input "Username or email" at bounding box center [682, 523] width 383 height 45
click at [687, 399] on div "Sign in to Clastify Enter your details below. OR Username or email Username or …" at bounding box center [682, 508] width 383 height 854
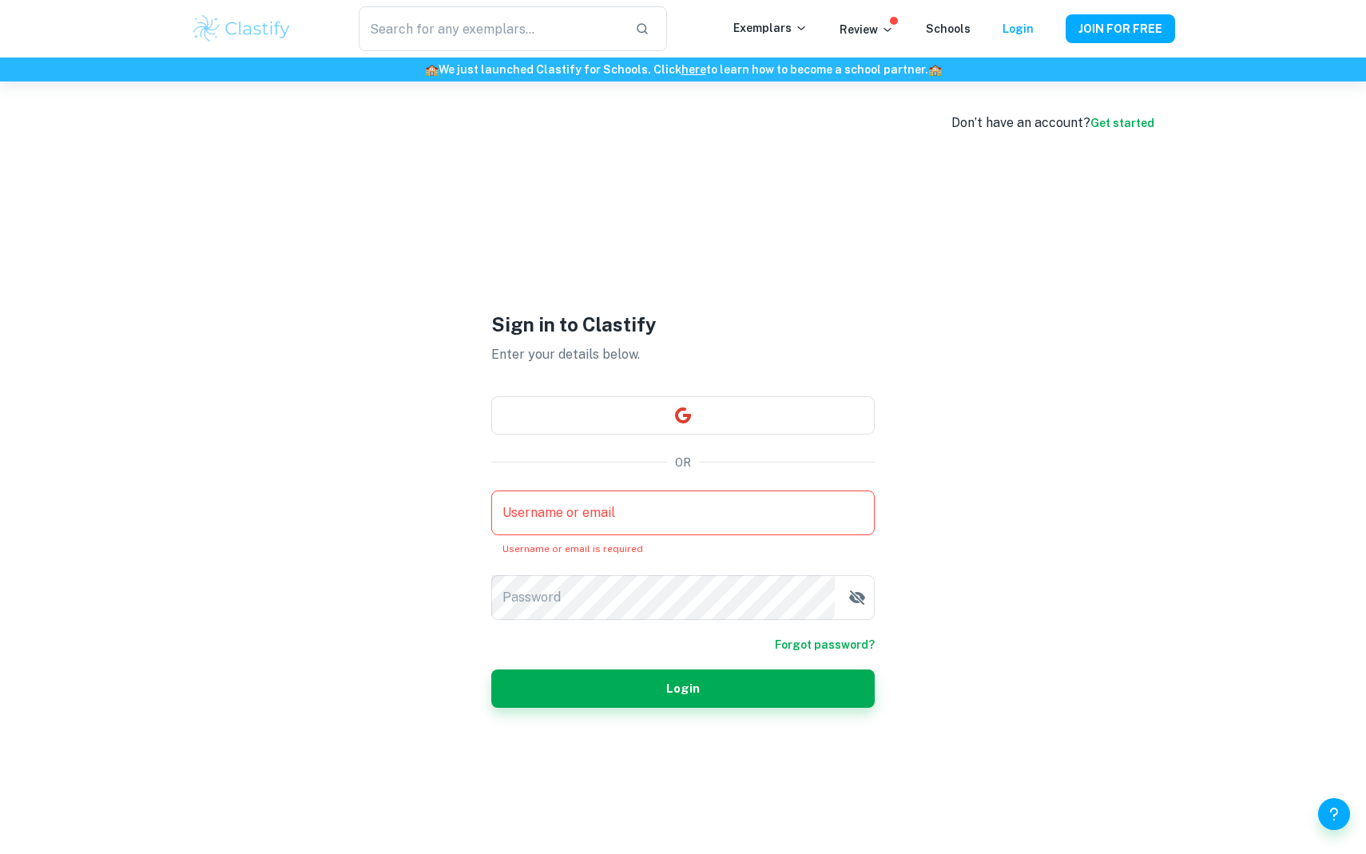
click at [1130, 124] on link "Get started" at bounding box center [1122, 123] width 64 height 13
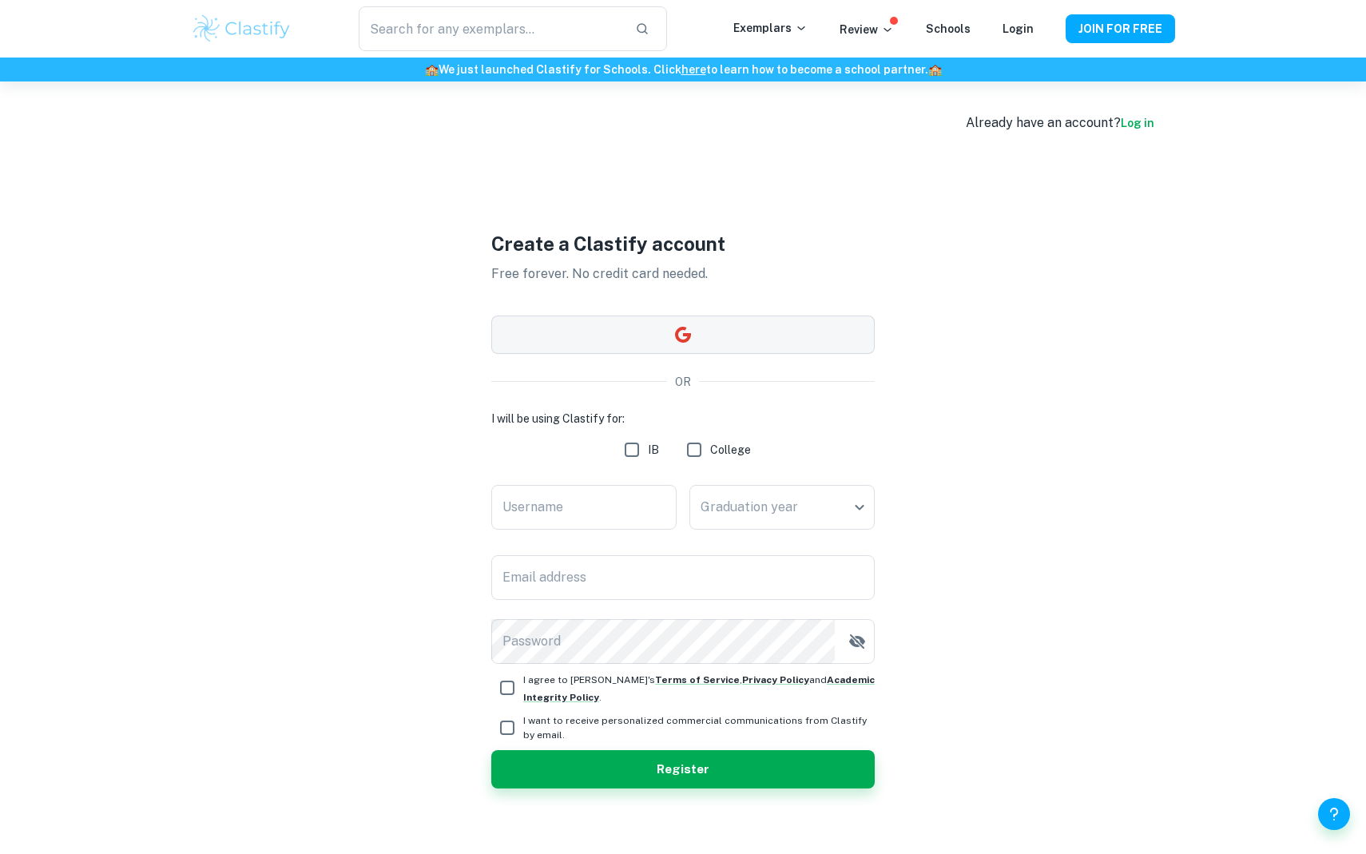
click at [727, 347] on button "button" at bounding box center [682, 335] width 383 height 38
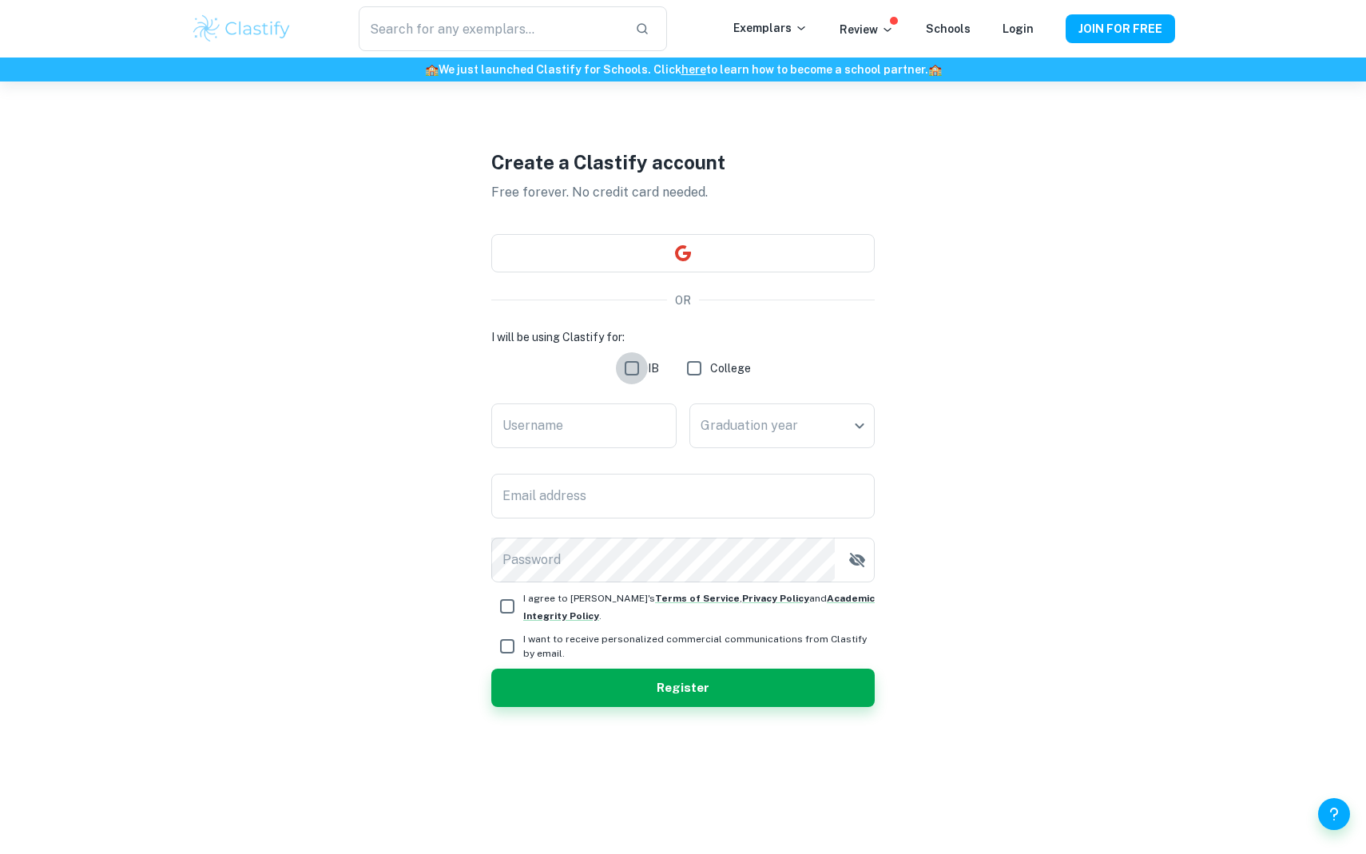
click at [640, 367] on input "IB" at bounding box center [632, 368] width 32 height 32
checkbox input "true"
click at [706, 367] on input "College" at bounding box center [694, 368] width 32 height 32
checkbox input "true"
click at [610, 412] on input "Username" at bounding box center [583, 425] width 185 height 45
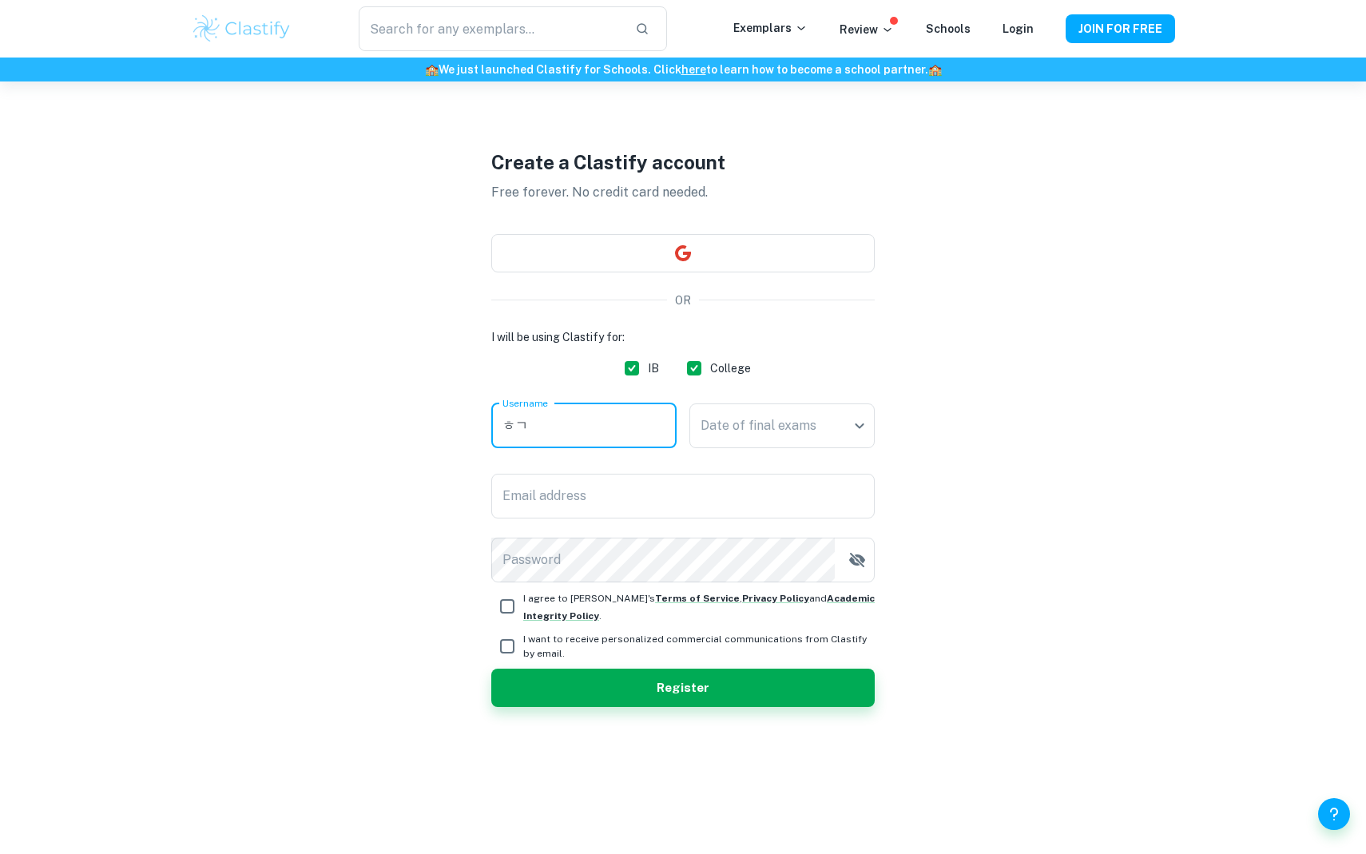
type input "ㅎ"
type input "Grace"
click at [766, 431] on body "We value your privacy We use cookies to enhance your browsing experience, serve…" at bounding box center [683, 427] width 1366 height 854
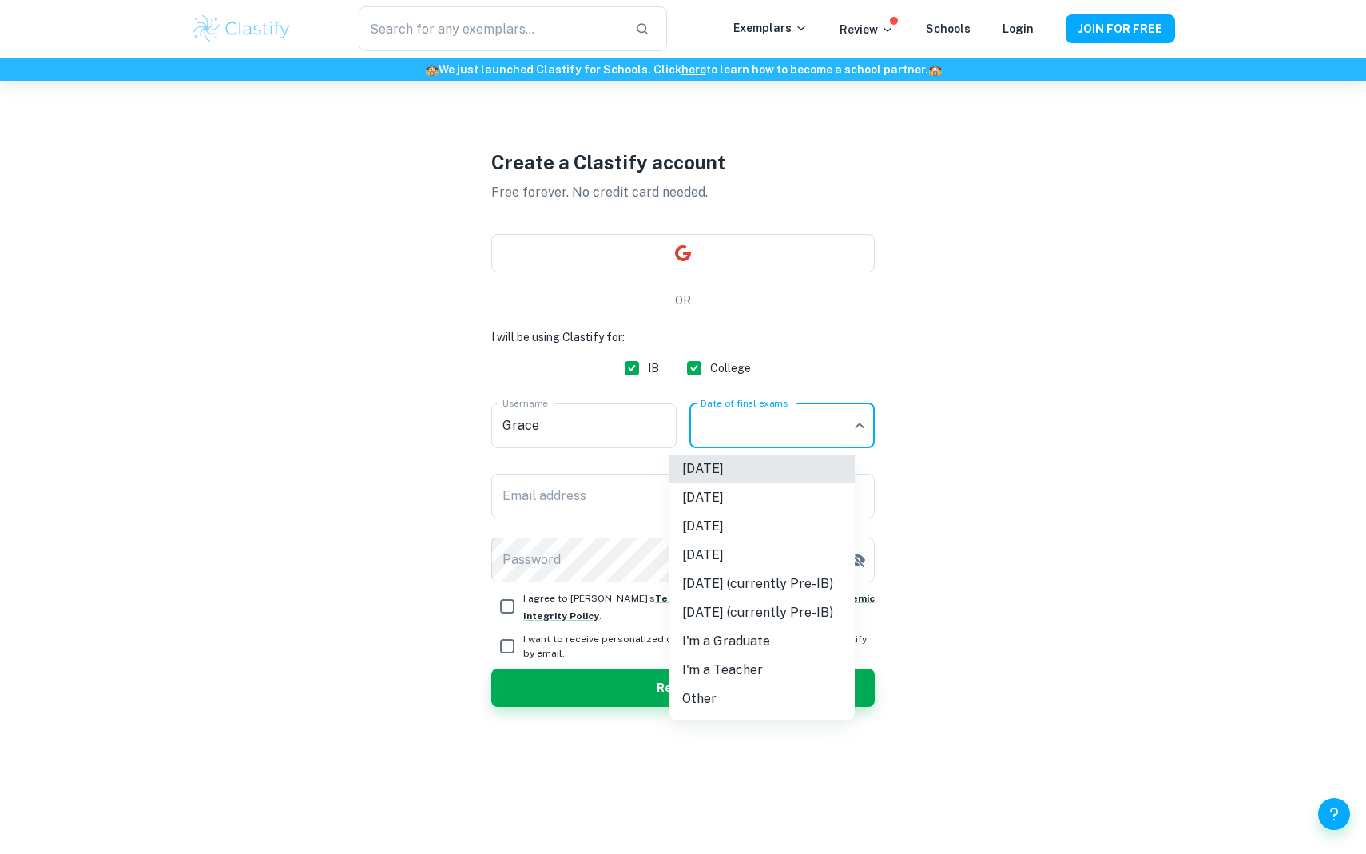
click at [723, 532] on li "May 2026" at bounding box center [761, 526] width 185 height 29
type input "M26"
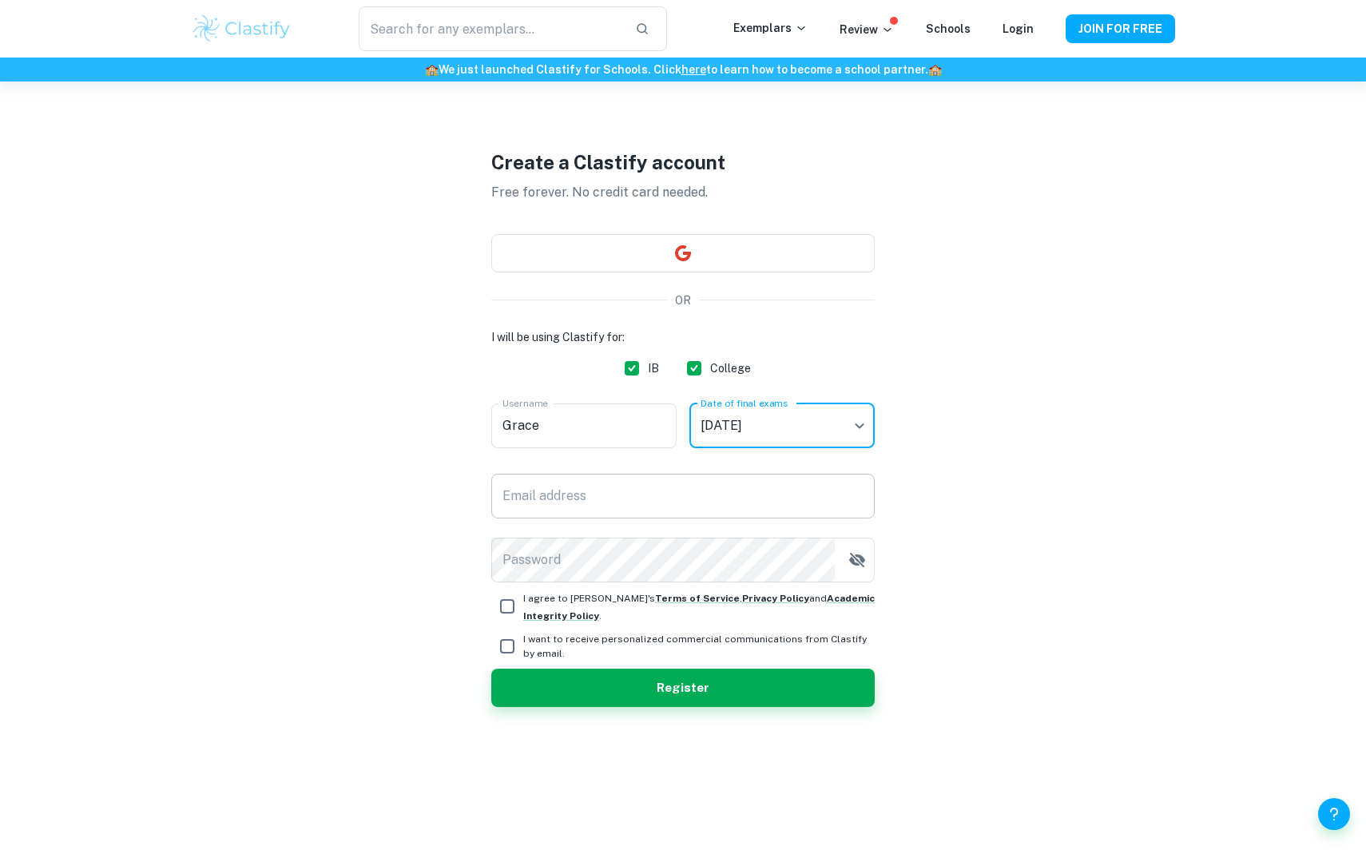
click at [604, 505] on input "Email address" at bounding box center [682, 496] width 383 height 45
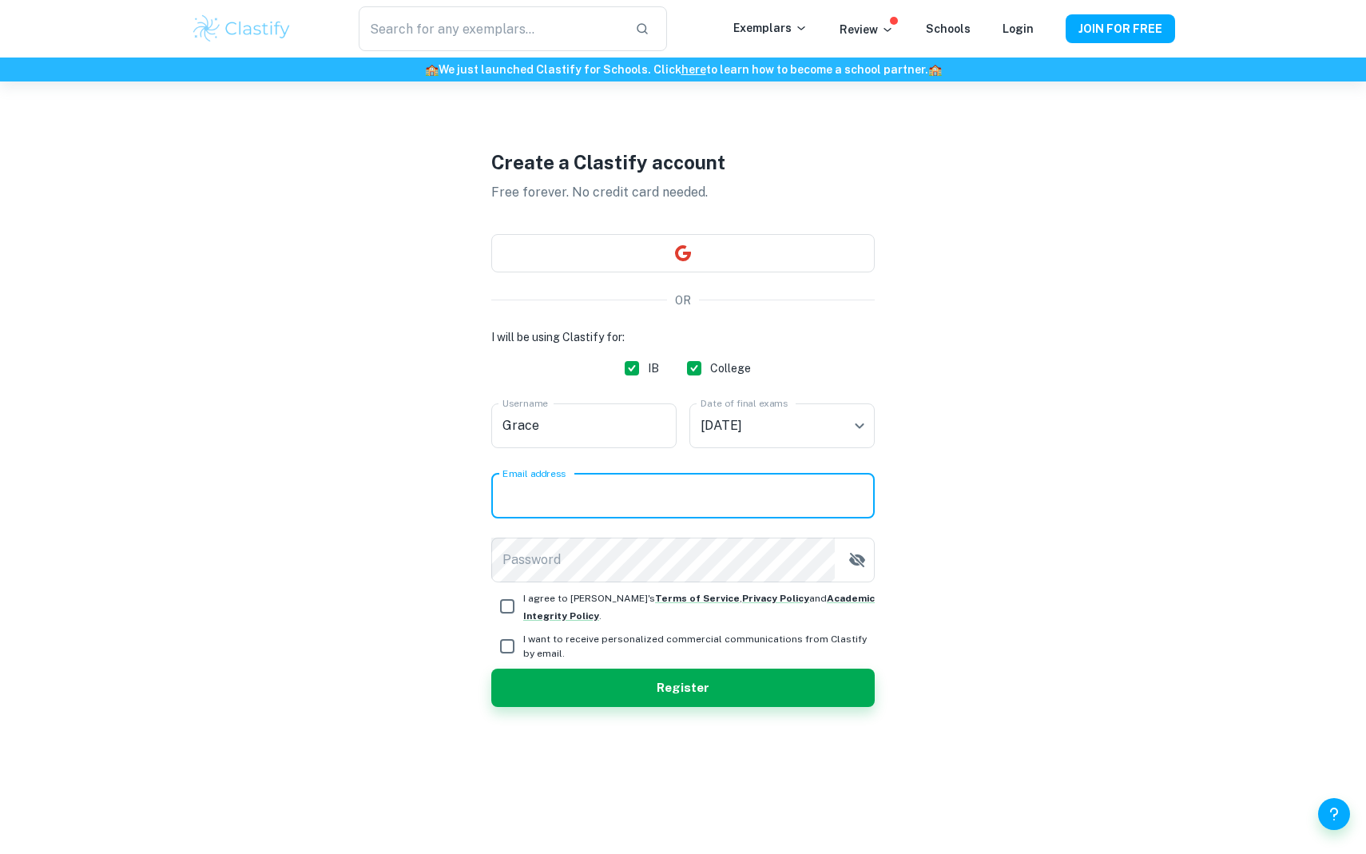
type input "gracedreams07@gmail.com"
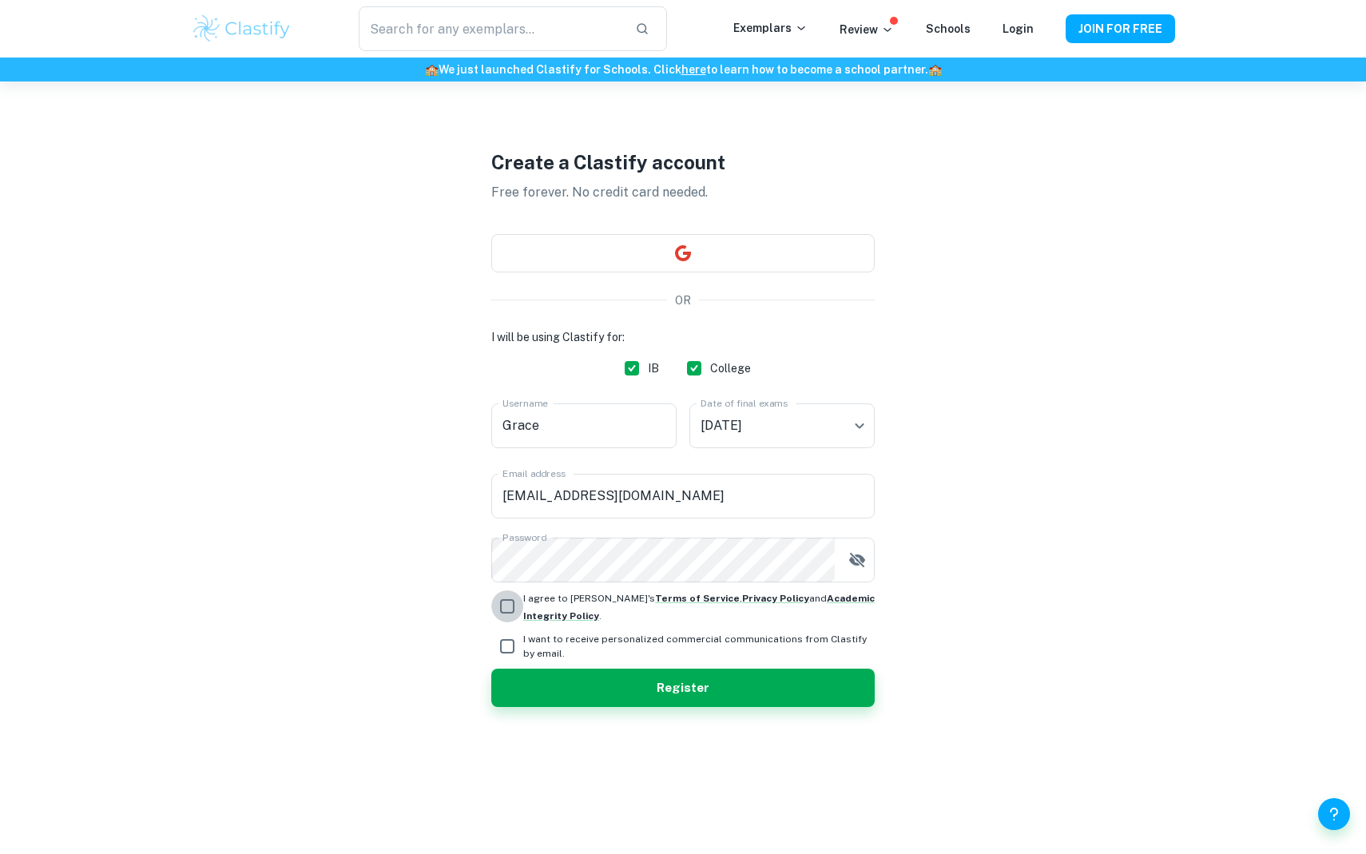
click at [499, 608] on input "I agree to Clastify's Terms of Service , Privacy Policy and Academic Integrity …" at bounding box center [507, 606] width 32 height 32
checkbox input "true"
click at [499, 634] on input "I want to receive personalized commercial communications from Clastify by email." at bounding box center [507, 646] width 32 height 32
checkbox input "true"
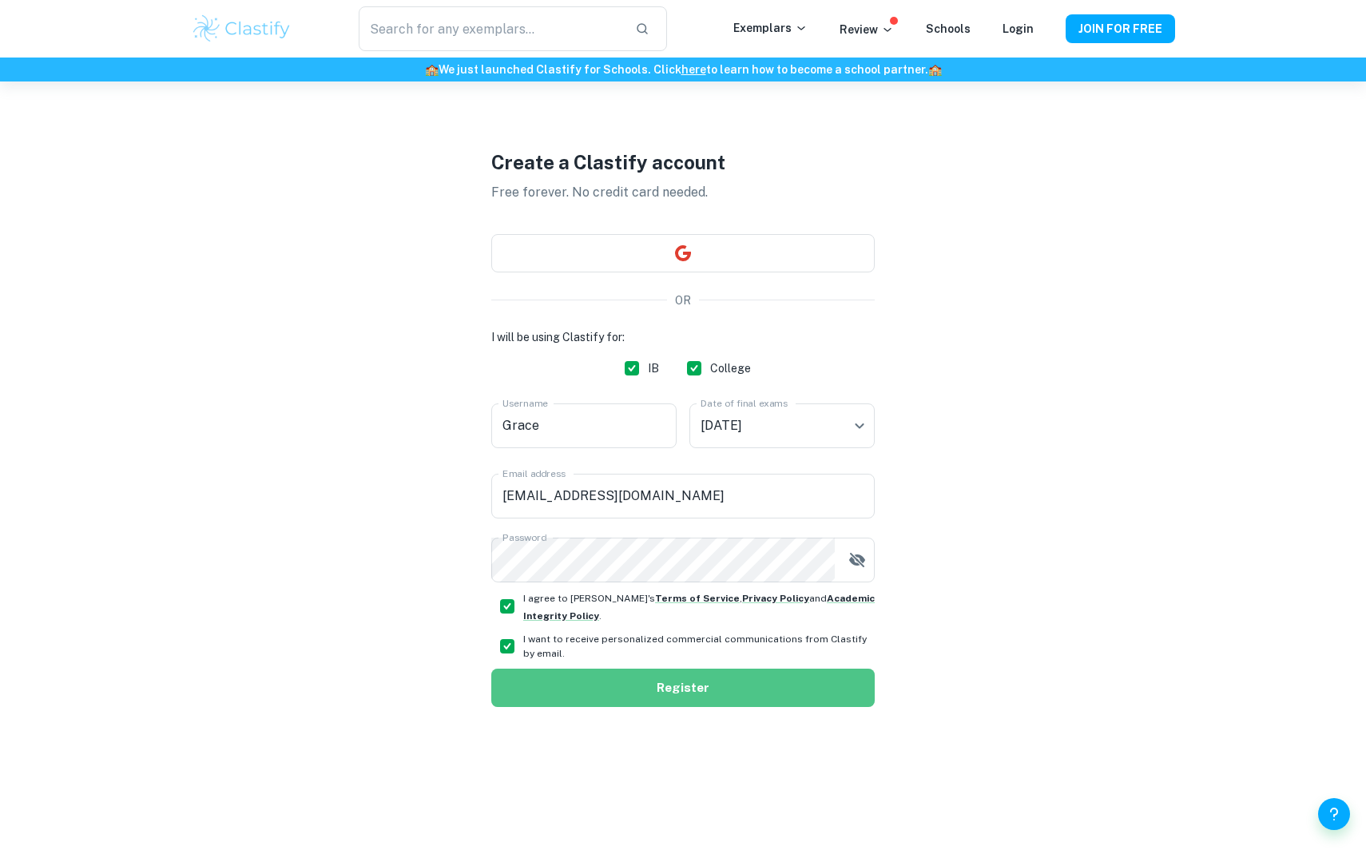
click at [667, 685] on button "Register" at bounding box center [682, 688] width 383 height 38
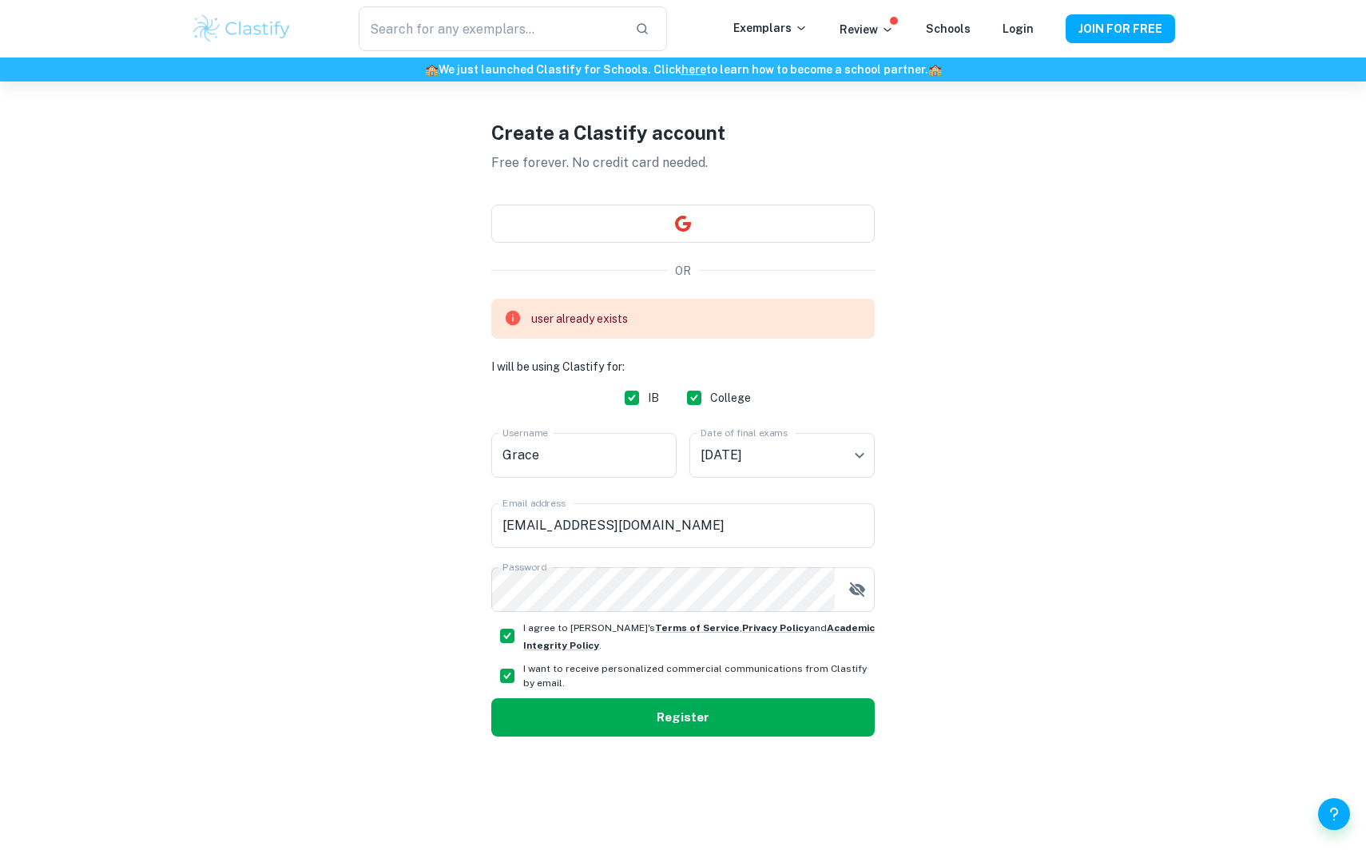
click at [614, 720] on button "Register" at bounding box center [682, 717] width 383 height 38
click at [570, 137] on h1 "Create a Clastify account" at bounding box center [682, 132] width 383 height 29
click at [633, 130] on h1 "Create a Clastify account" at bounding box center [682, 132] width 383 height 29
click at [697, 193] on div "Create a Clastify account Free forever. No credit card needed. OR user already …" at bounding box center [682, 427] width 383 height 854
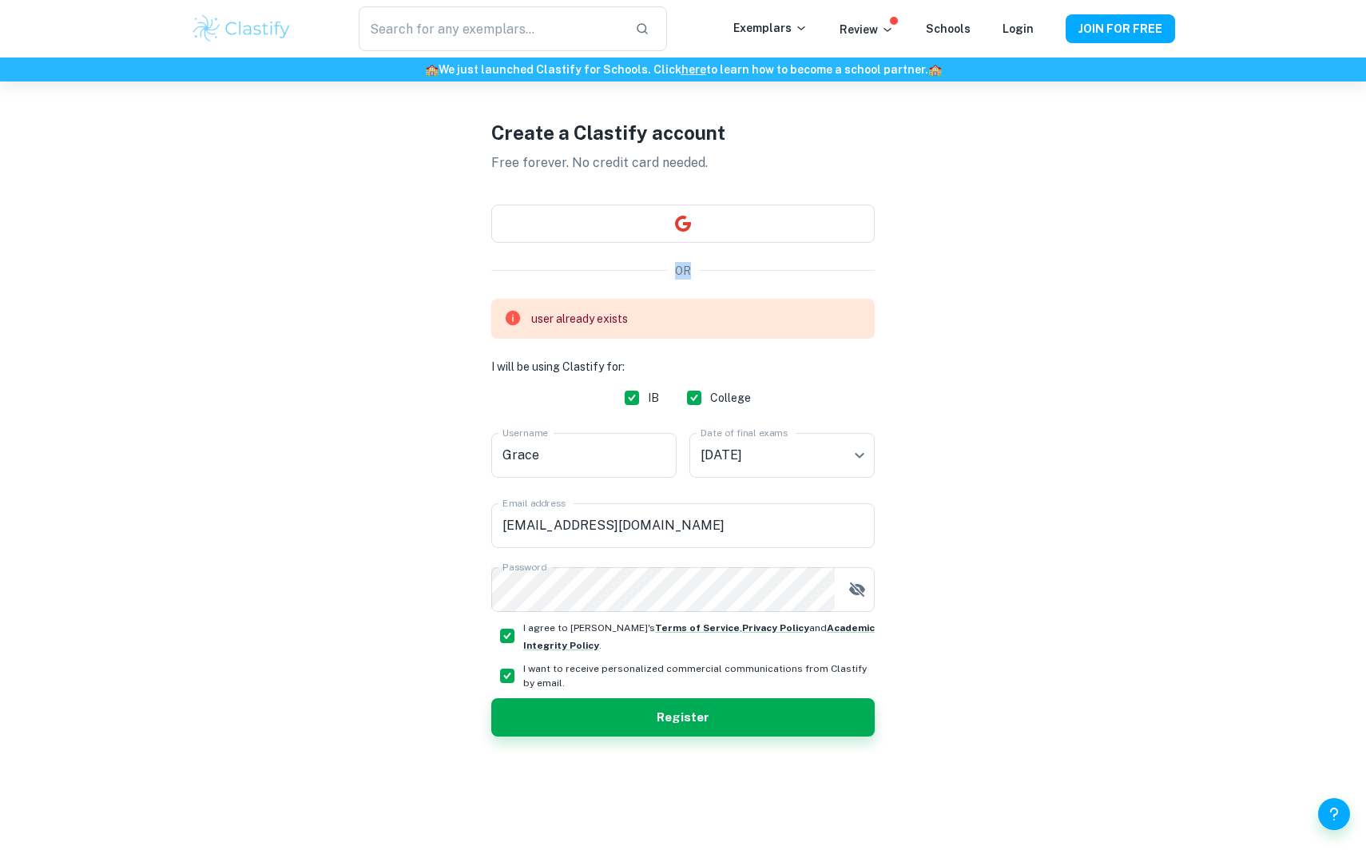
click at [697, 193] on div "Create a Clastify account Free forever. No credit card needed. OR user already …" at bounding box center [682, 427] width 383 height 854
click at [1091, 34] on button "JOIN FOR FREE" at bounding box center [1120, 28] width 109 height 29
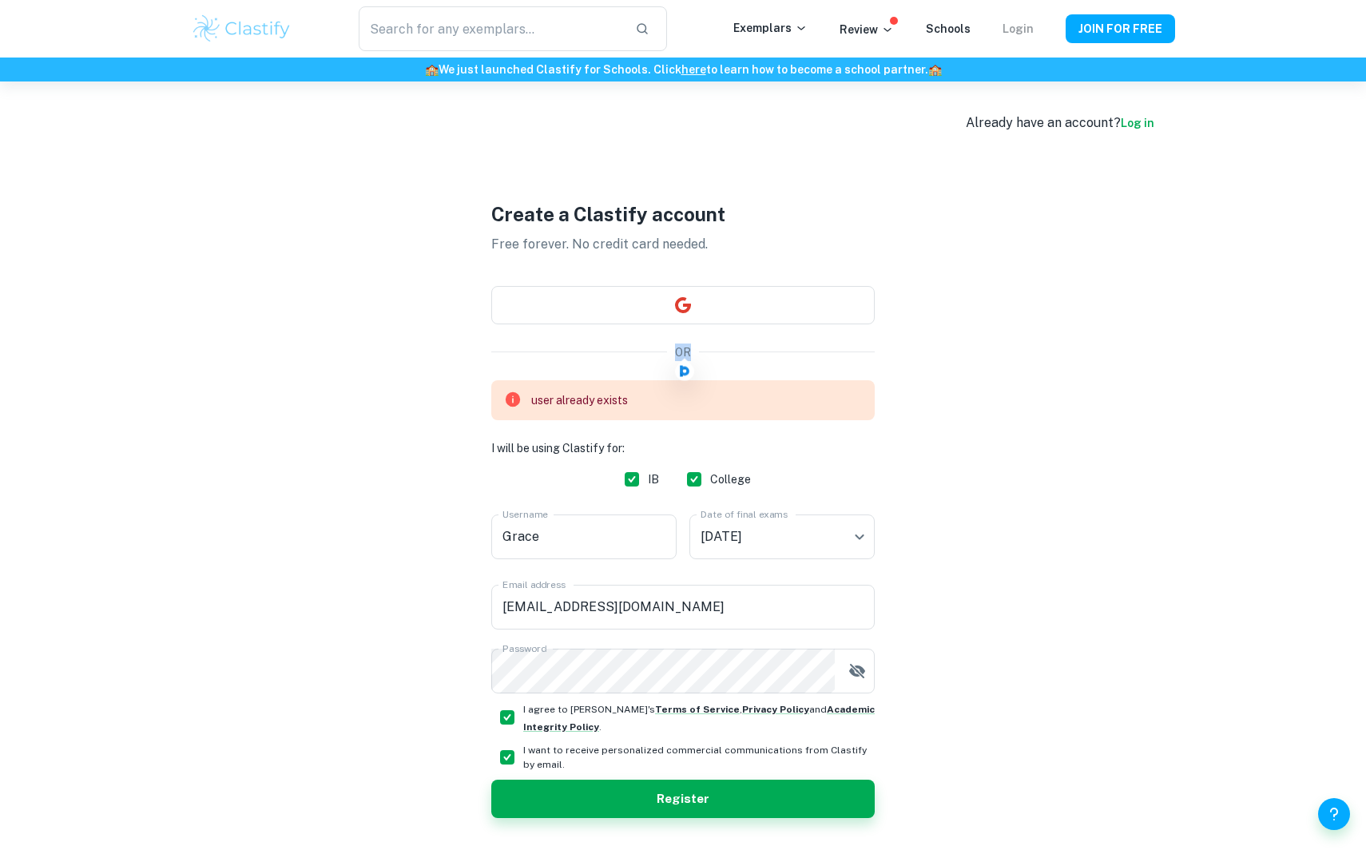
click at [1022, 28] on link "Login" at bounding box center [1017, 28] width 31 height 13
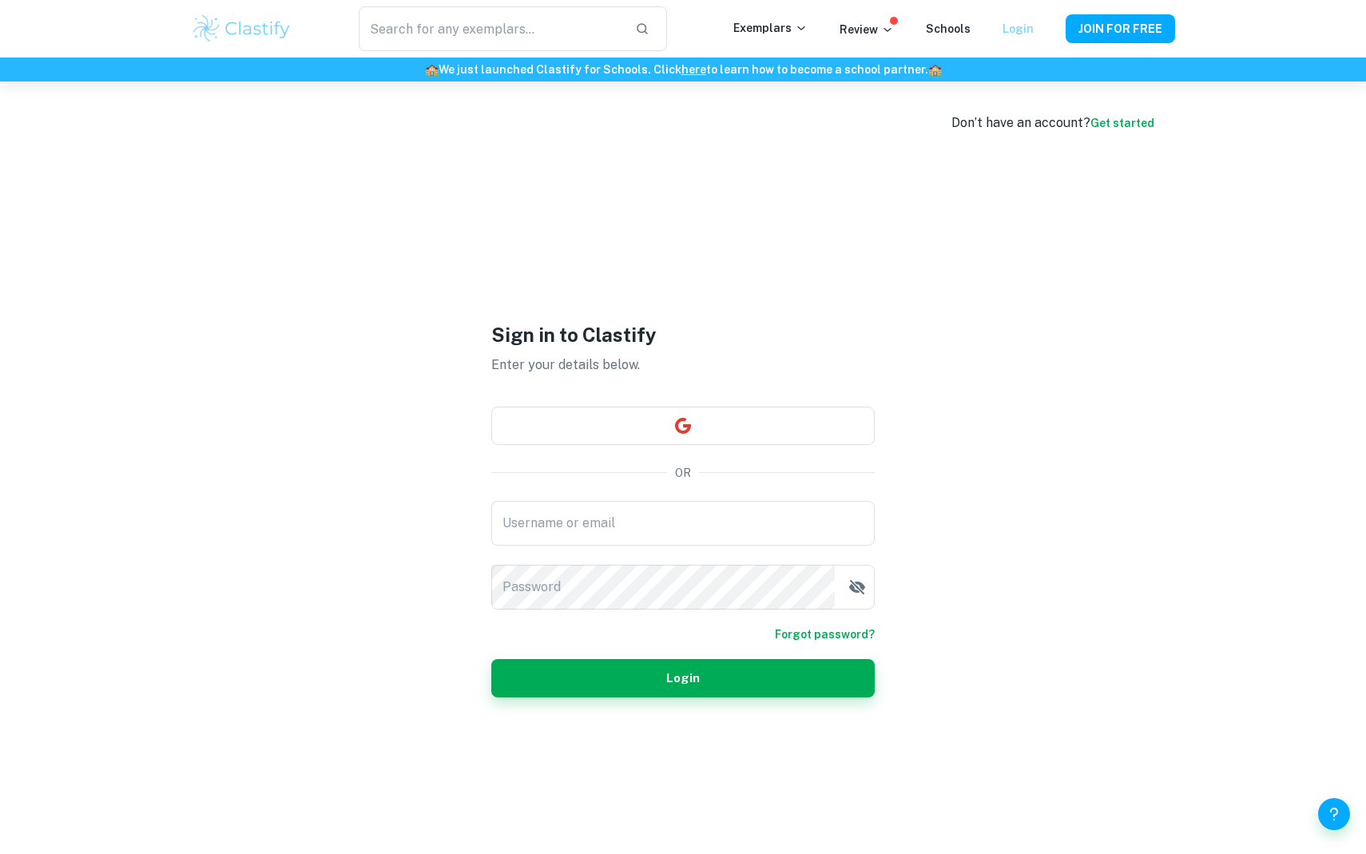
type input "gracedreams07@gmail.com"
click at [698, 668] on button "Login" at bounding box center [682, 678] width 383 height 38
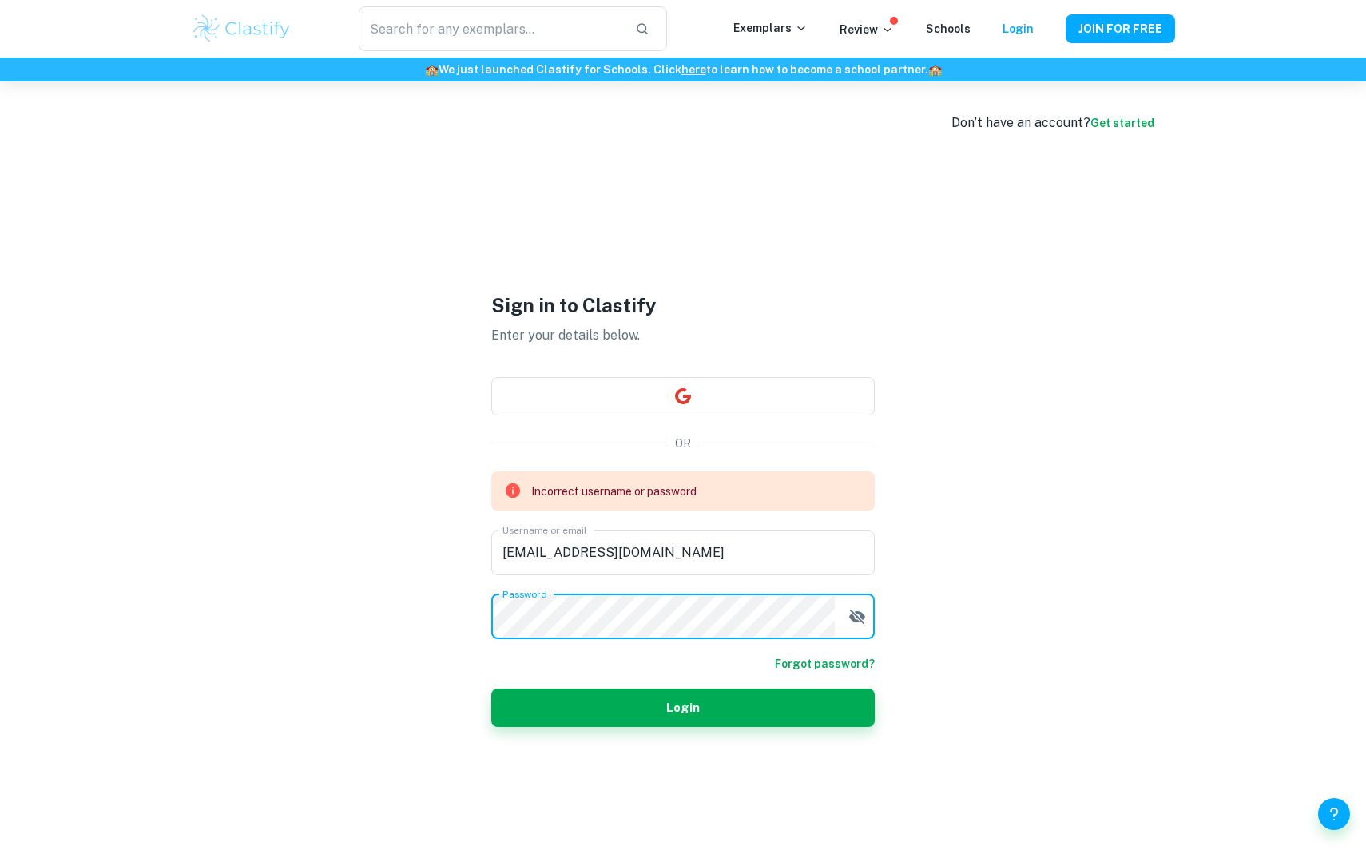
click at [395, 613] on div "Don’t have an account? Get started Sign in to Clastify Enter your details below…" at bounding box center [683, 508] width 1022 height 854
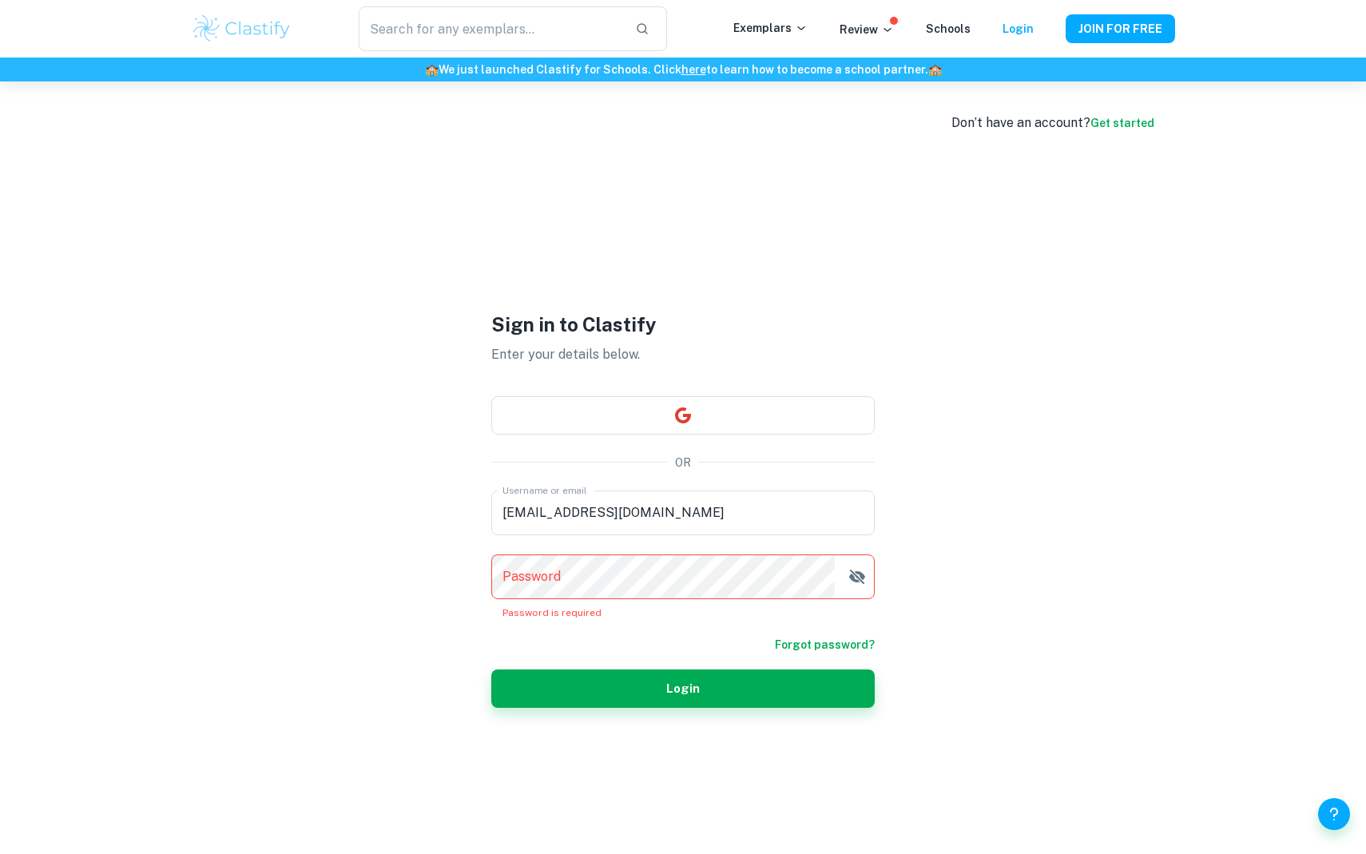
click at [1048, 591] on div "Don’t have an account? Get started Sign in to Clastify Enter your details below…" at bounding box center [683, 508] width 1022 height 854
click at [860, 573] on icon "button" at bounding box center [857, 576] width 16 height 14
click at [808, 649] on link "Forgot password?" at bounding box center [825, 645] width 100 height 18
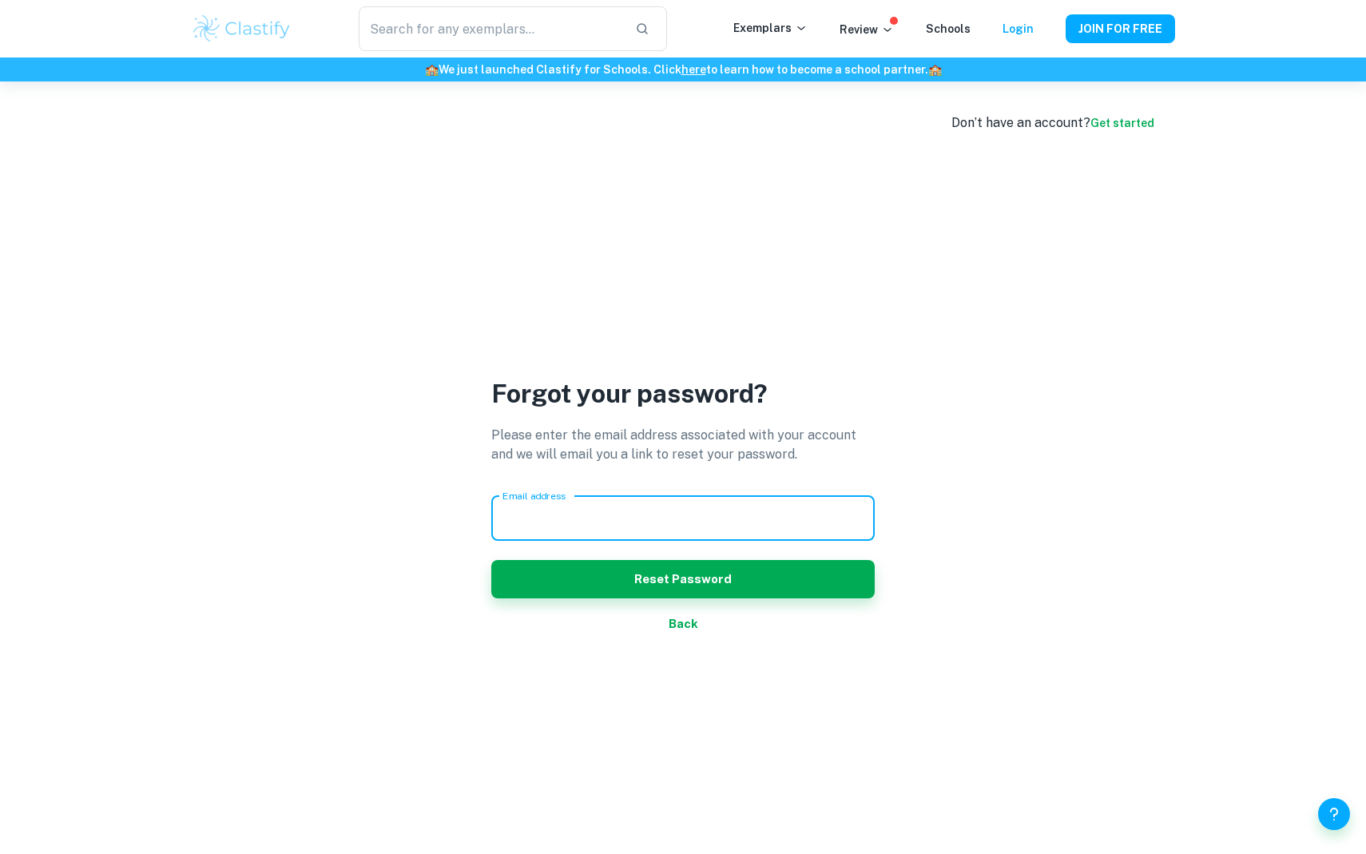
click at [691, 530] on input "Email address" at bounding box center [682, 518] width 383 height 45
type input "gracedreams07@gmail.com"
click at [688, 558] on div "Email address gracedreams07@gmail.com Email address Reset Password" at bounding box center [682, 547] width 383 height 102
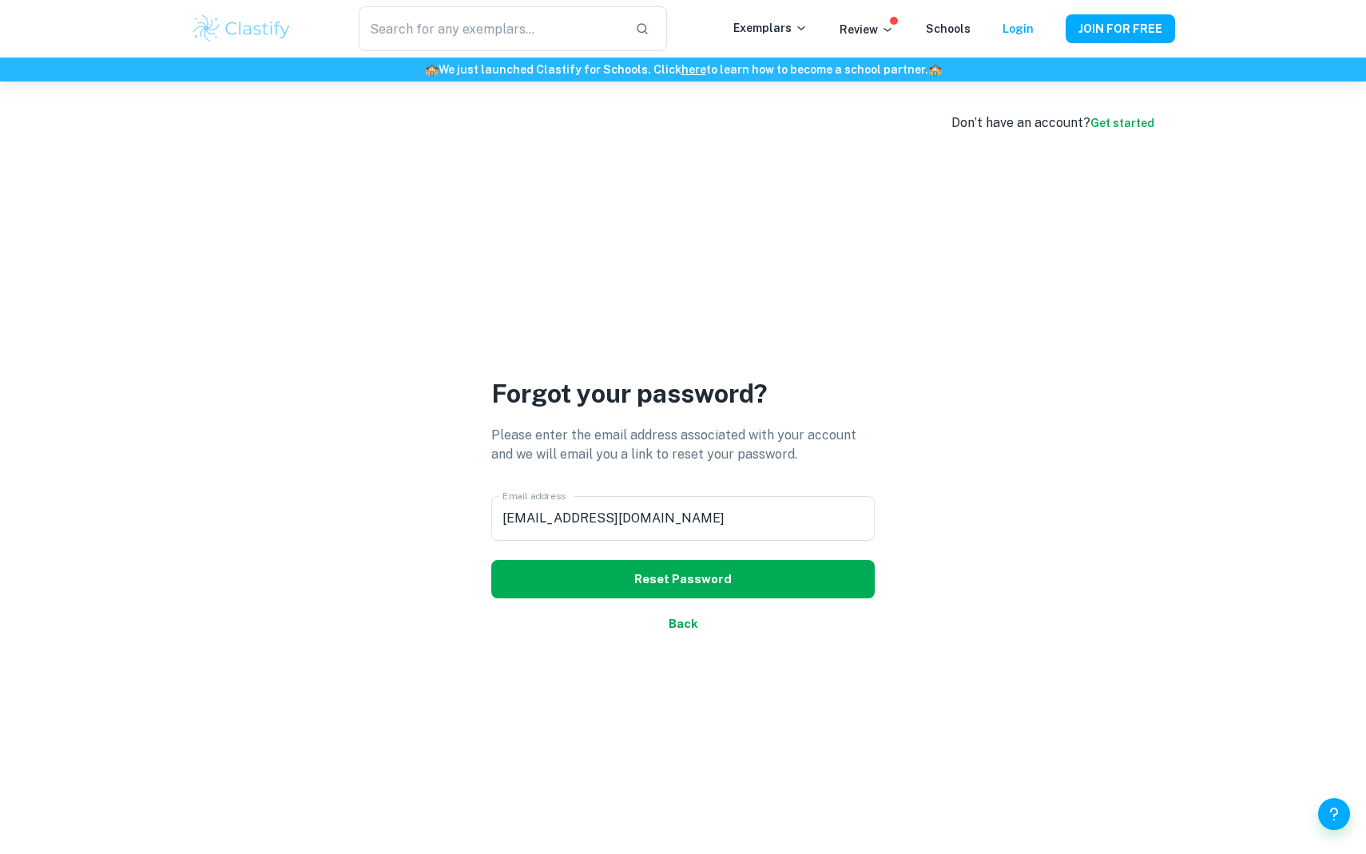
click at [685, 574] on button "Reset Password" at bounding box center [682, 579] width 383 height 38
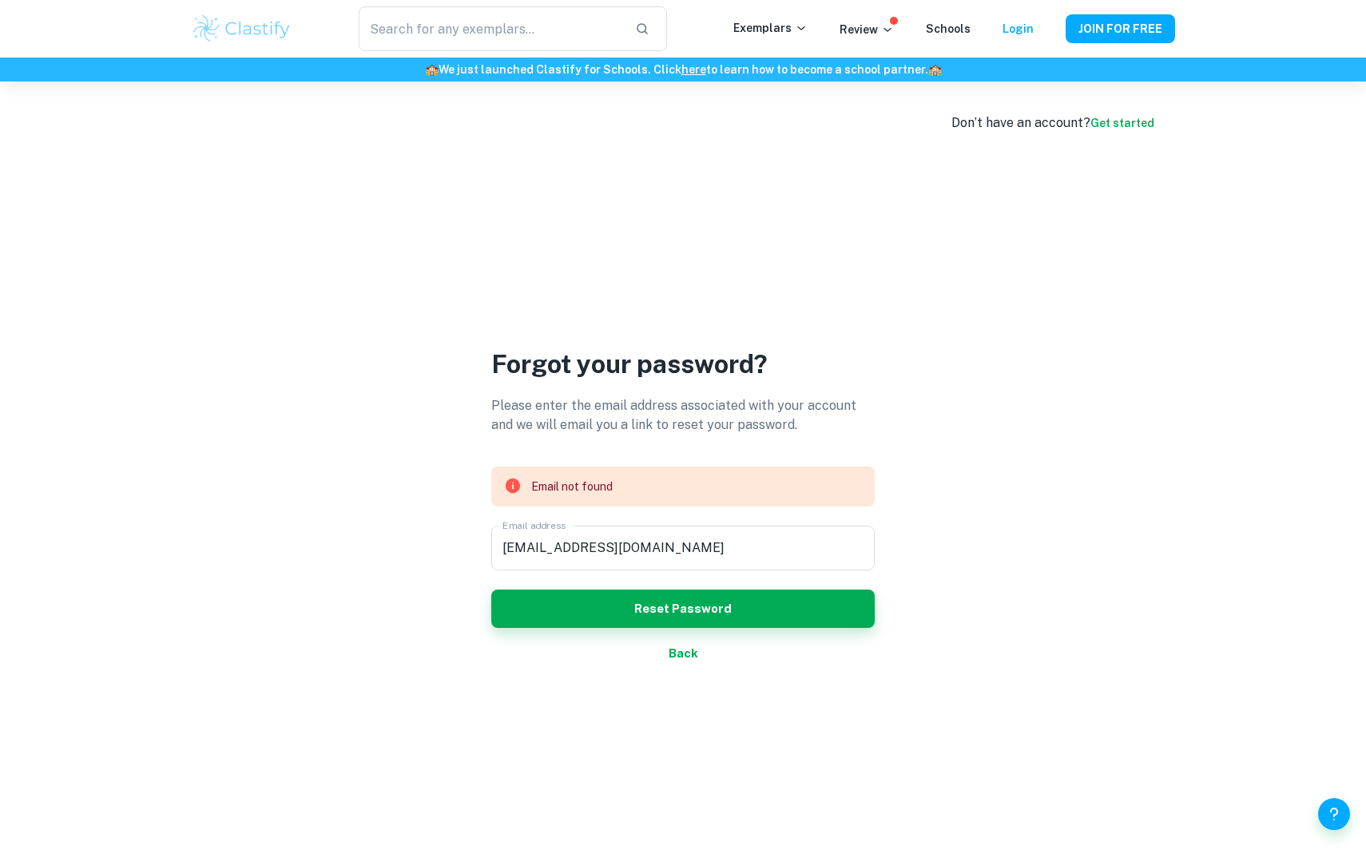
click at [683, 661] on button "Back" at bounding box center [682, 653] width 383 height 38
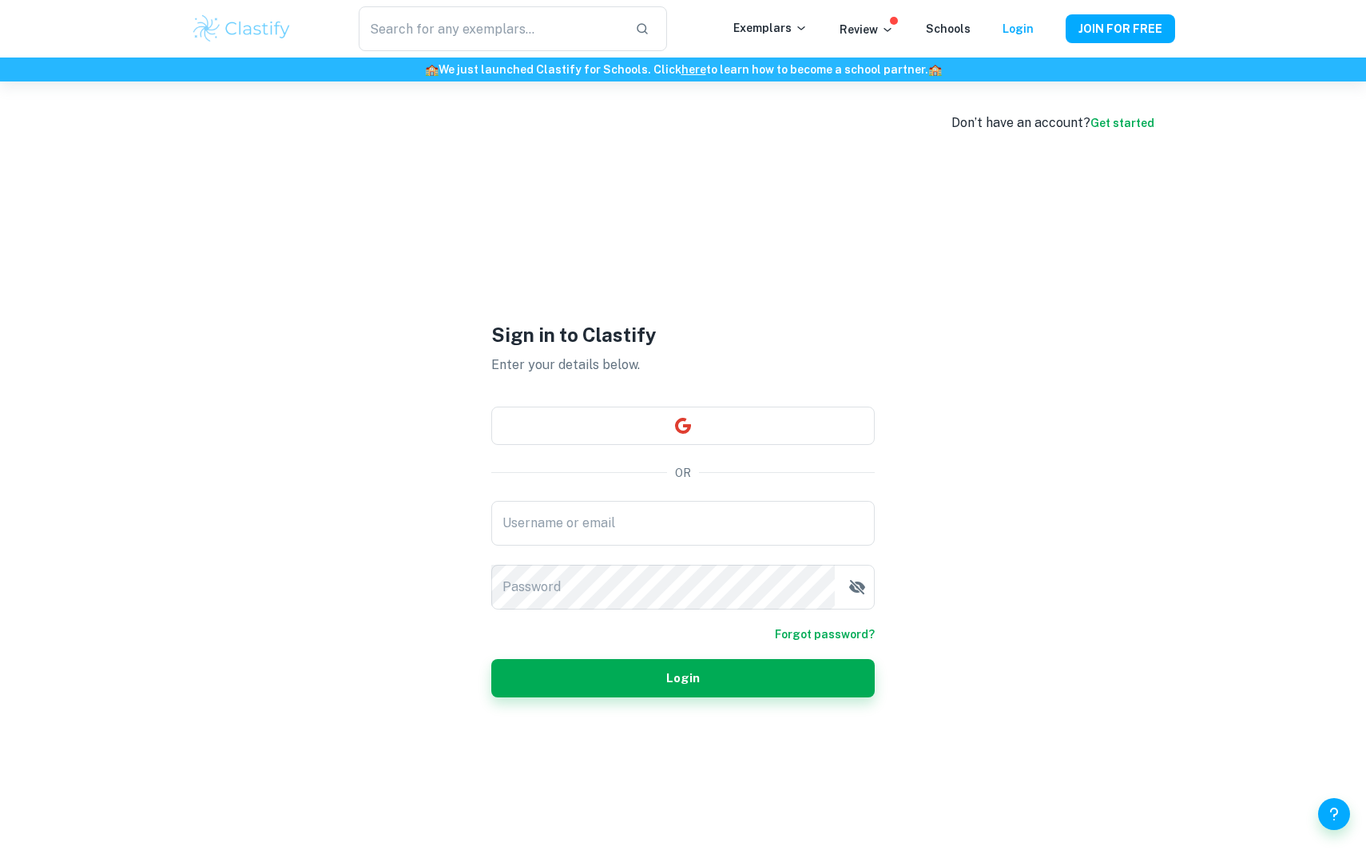
type input "gracedreams07@gmail.com"
